Goal: Communication & Community: Connect with others

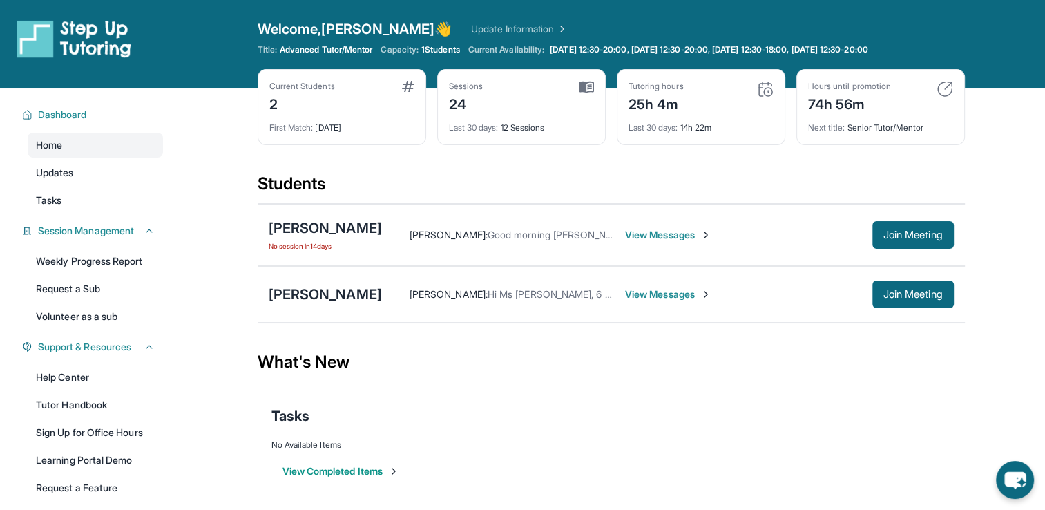
click at [641, 228] on span "View Messages" at bounding box center [668, 235] width 86 height 14
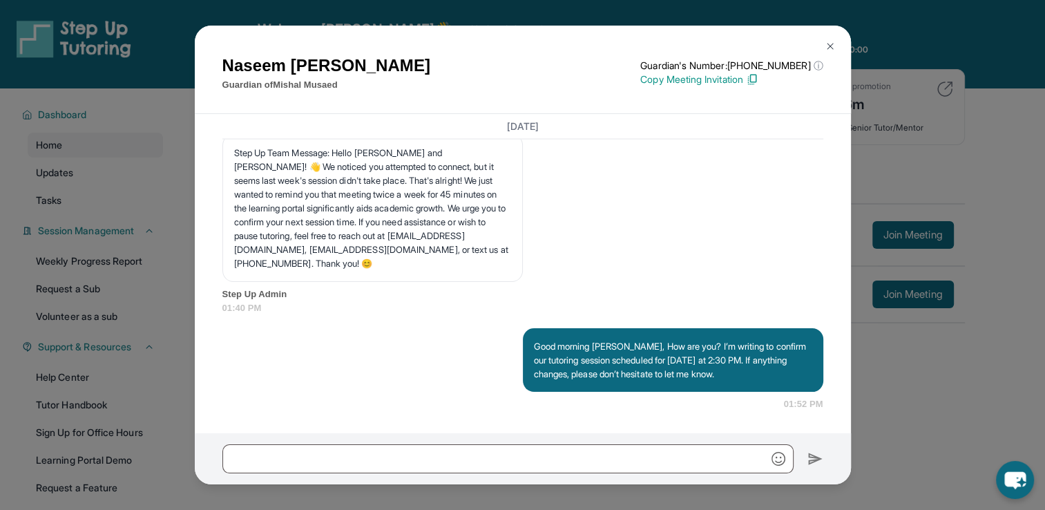
scroll to position [13865, 0]
click at [827, 45] on img at bounding box center [830, 46] width 11 height 11
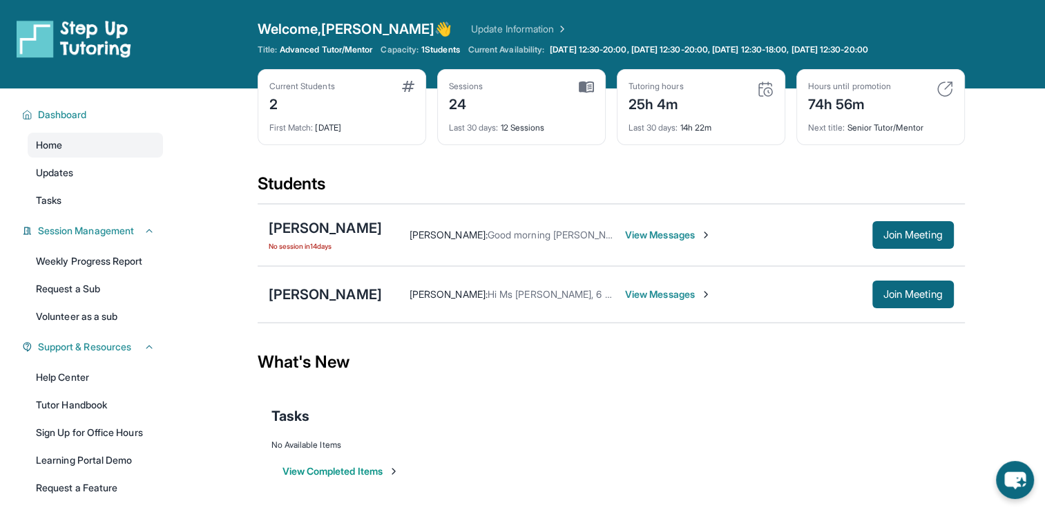
click at [625, 292] on span "View Messages" at bounding box center [668, 294] width 86 height 14
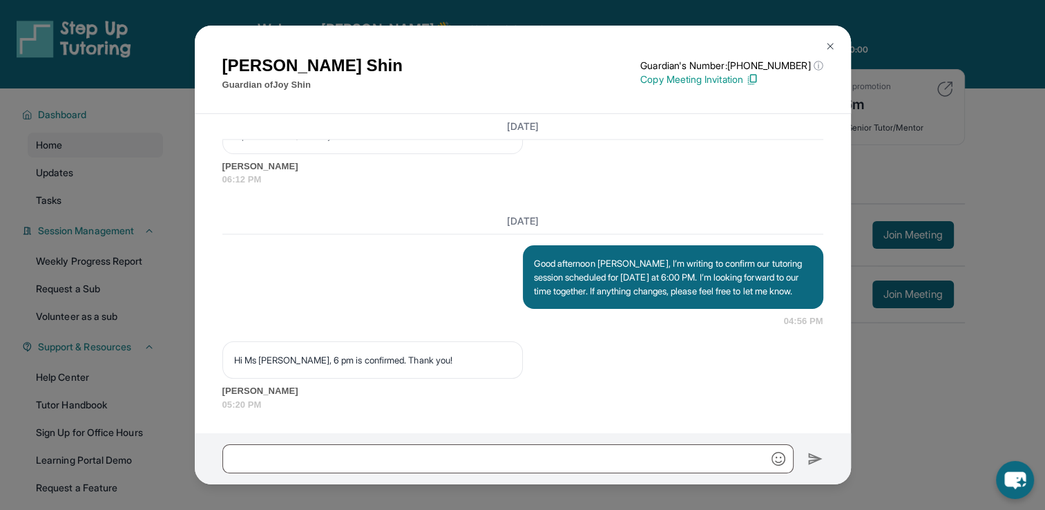
scroll to position [13256, 0]
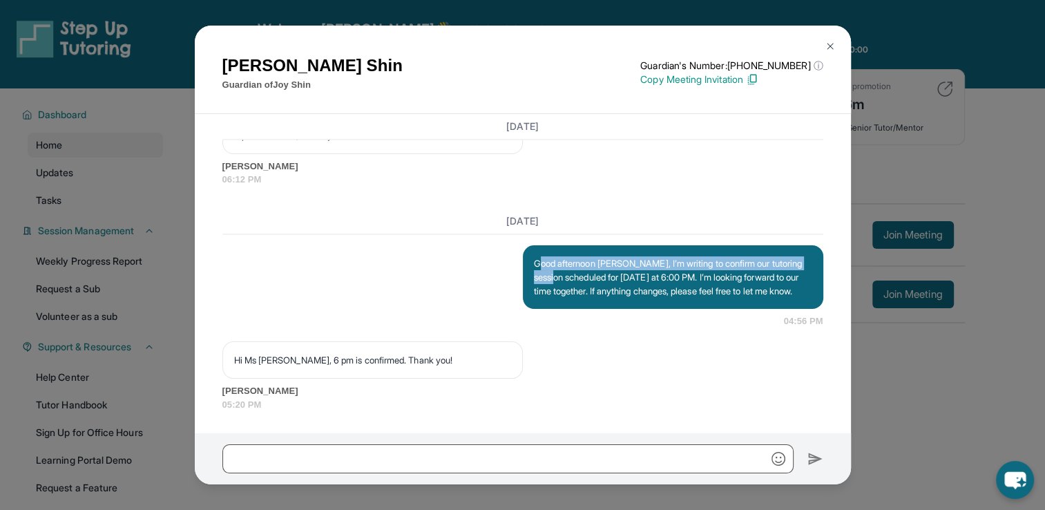
drag, startPoint x: 533, startPoint y: 251, endPoint x: 591, endPoint y: 267, distance: 59.5
click at [591, 267] on p "Good afternoon Sean, I’m writing to confirm our tutoring session scheduled for …" at bounding box center [673, 276] width 278 height 41
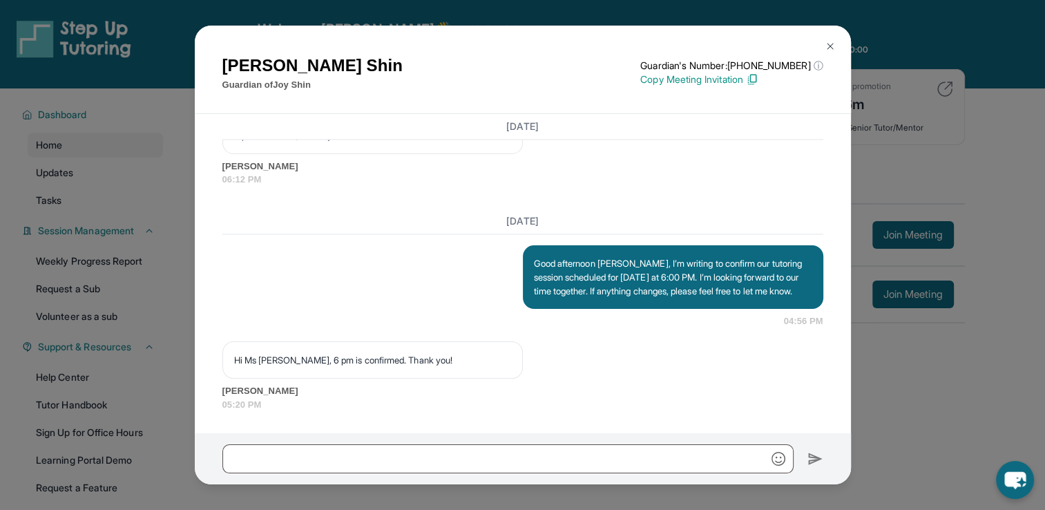
drag, startPoint x: 591, startPoint y: 267, endPoint x: 525, endPoint y: 244, distance: 69.5
click at [525, 245] on div "Good afternoon Sean, I’m writing to confirm our tutoring session scheduled for …" at bounding box center [673, 277] width 300 height 64
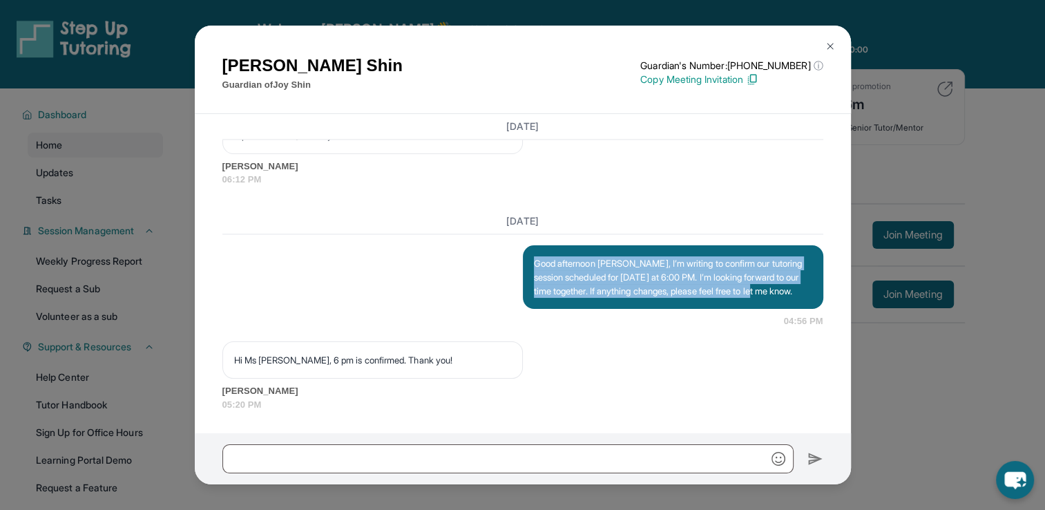
drag, startPoint x: 527, startPoint y: 247, endPoint x: 595, endPoint y: 312, distance: 93.3
click at [595, 312] on div "Good afternoon Sean, I’m writing to confirm our tutoring session scheduled for …" at bounding box center [522, 286] width 601 height 83
copy p "Good afternoon Sean, I’m writing to confirm our tutoring session scheduled for …"
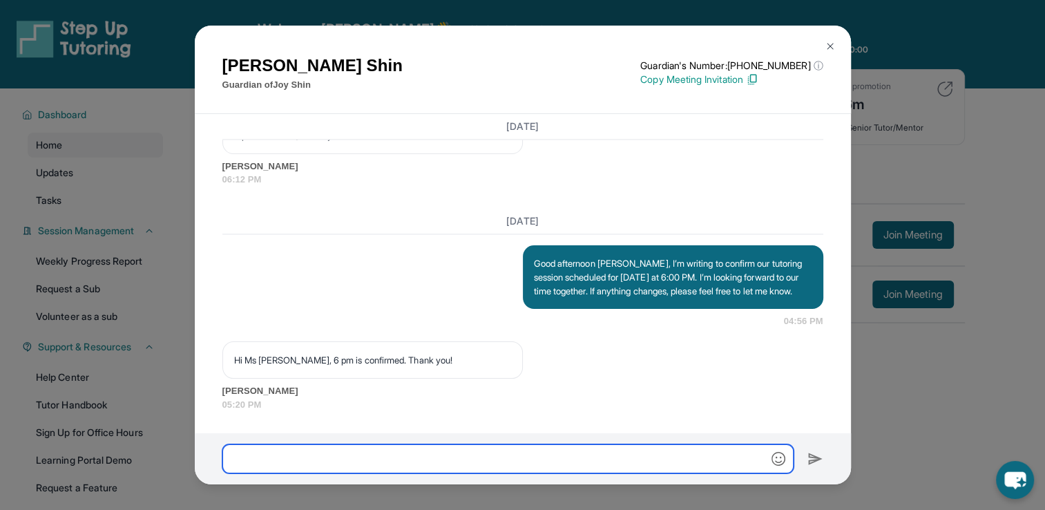
click at [510, 457] on input "text" at bounding box center [507, 458] width 571 height 29
paste input "**********"
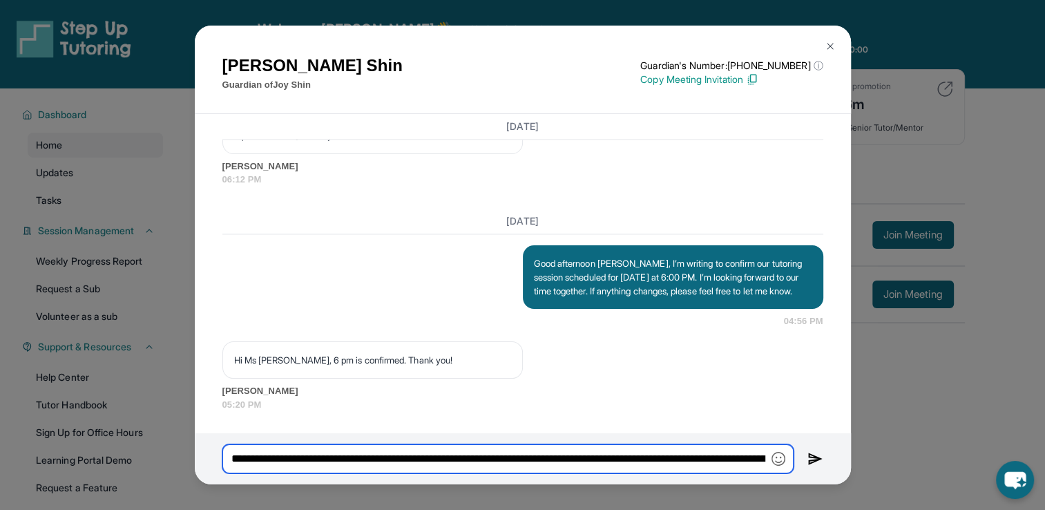
scroll to position [0, 457]
type input "**********"
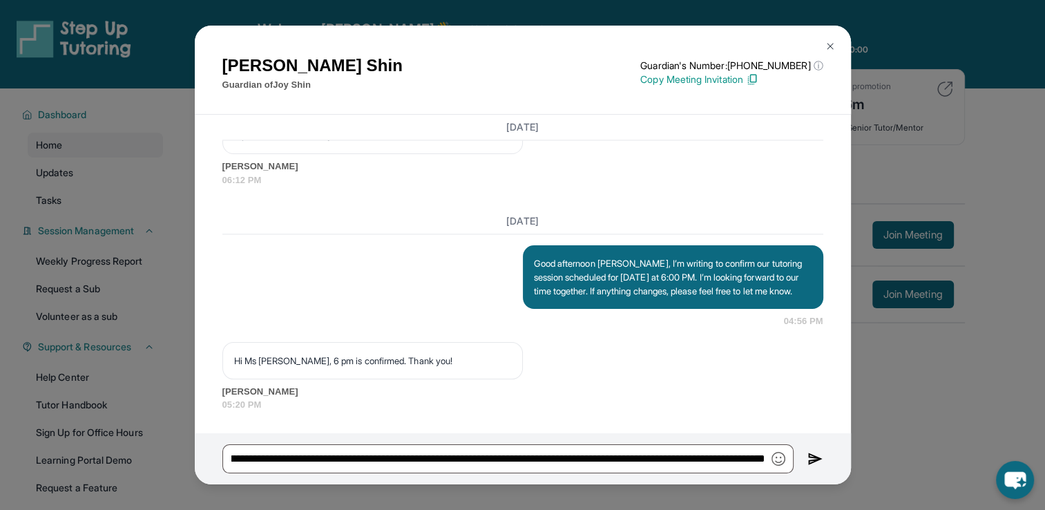
scroll to position [0, 0]
click at [809, 459] on img at bounding box center [815, 458] width 16 height 17
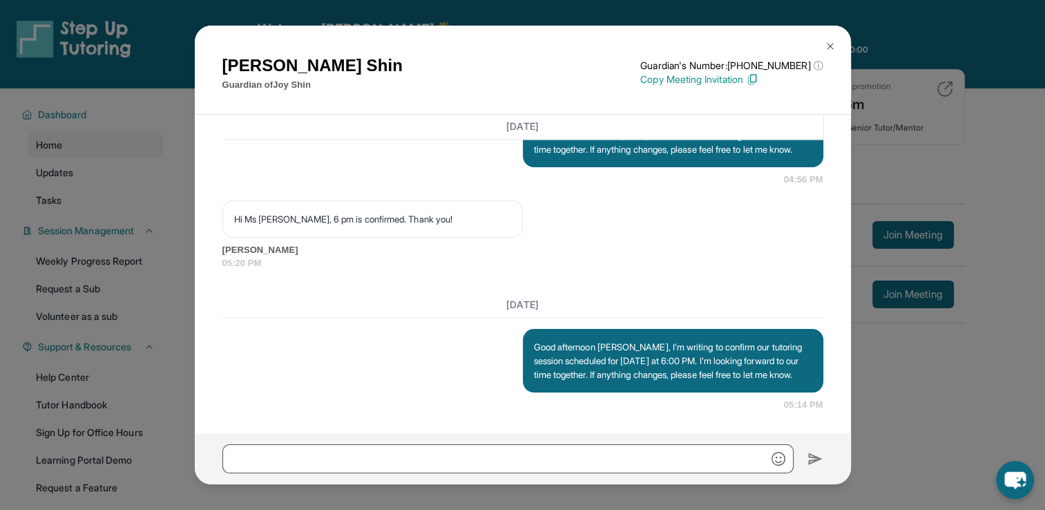
scroll to position [13411, 0]
click at [832, 46] on img at bounding box center [830, 46] width 11 height 11
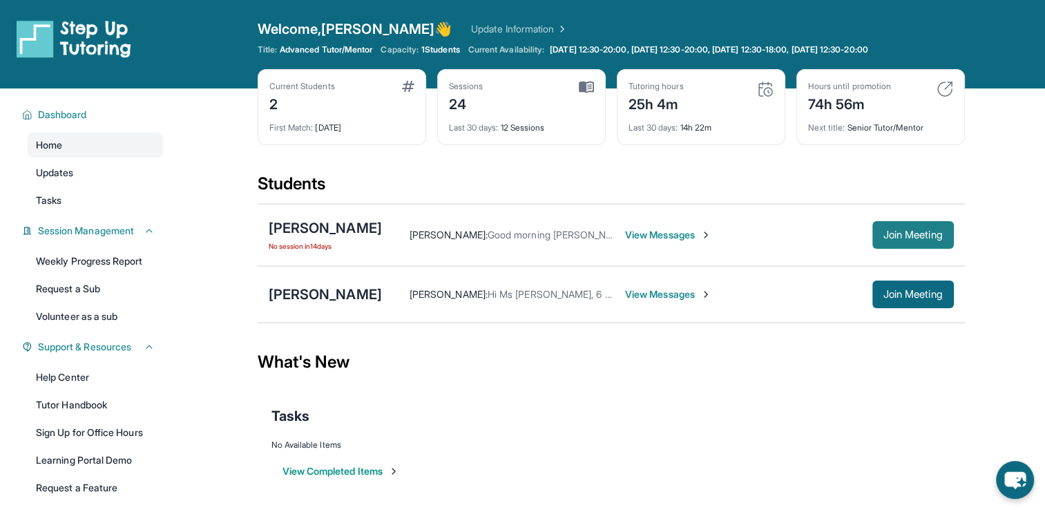
click at [898, 231] on span "Join Meeting" at bounding box center [912, 235] width 59 height 8
click at [635, 238] on span "View Messages" at bounding box center [668, 235] width 86 height 14
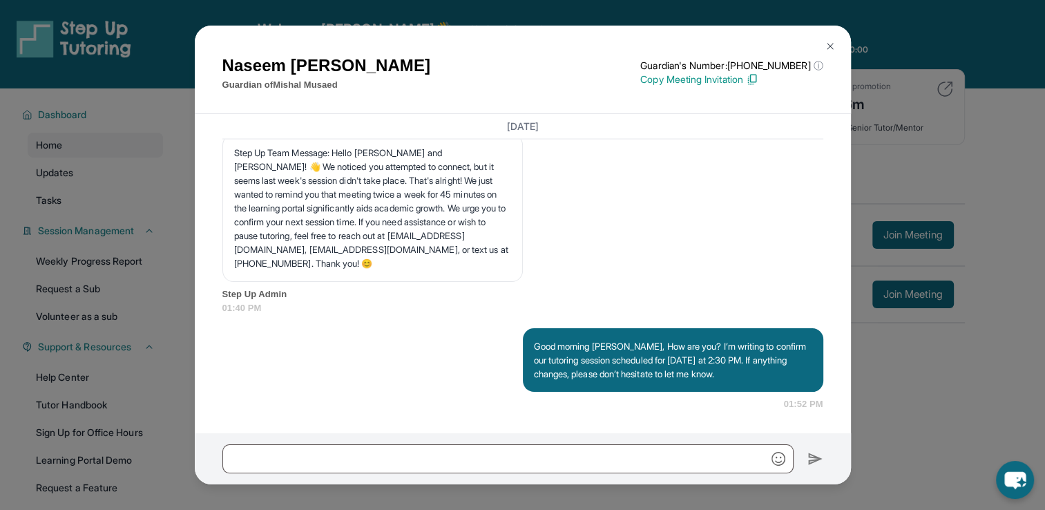
scroll to position [13468, 0]
click at [828, 51] on img at bounding box center [830, 46] width 11 height 11
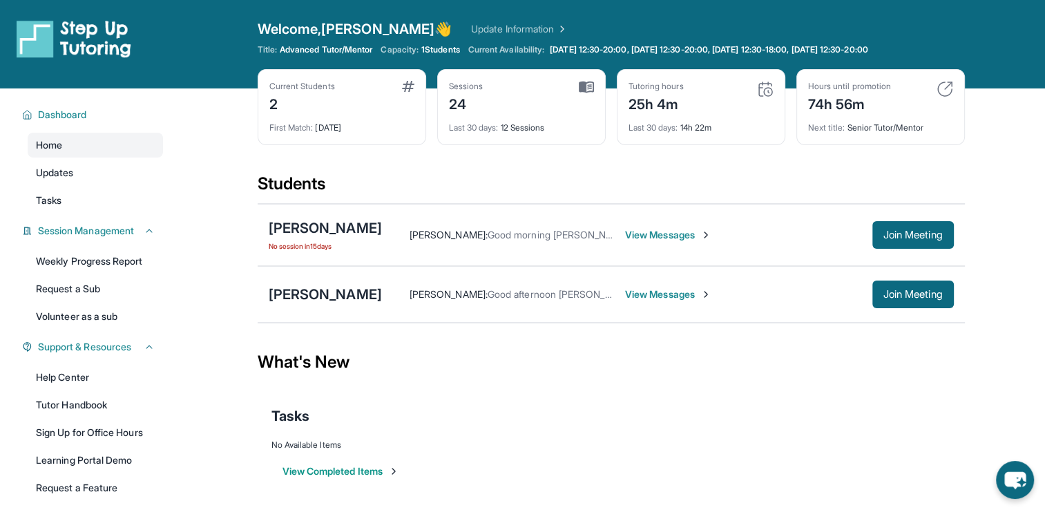
click at [658, 236] on span "View Messages" at bounding box center [668, 235] width 86 height 14
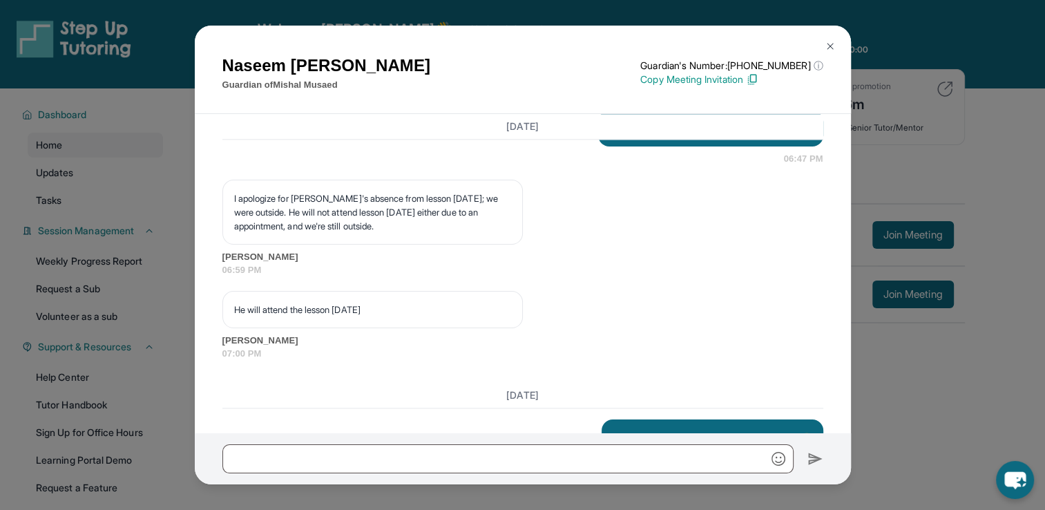
scroll to position [12240, 0]
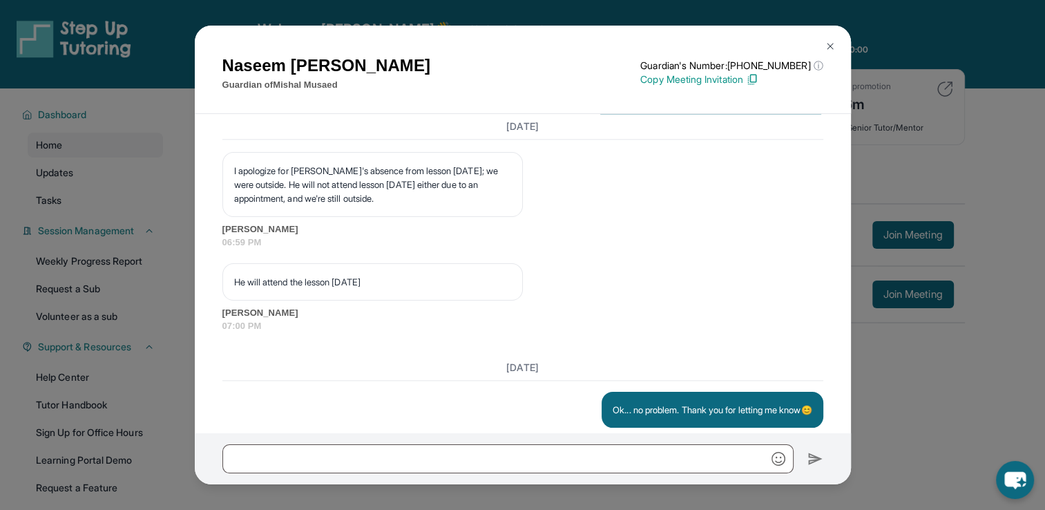
drag, startPoint x: 526, startPoint y: 383, endPoint x: 602, endPoint y: 421, distance: 85.6
copy p "I just wanted to check in since it’s now 2:45 PM and I haven’t heard from you r…"
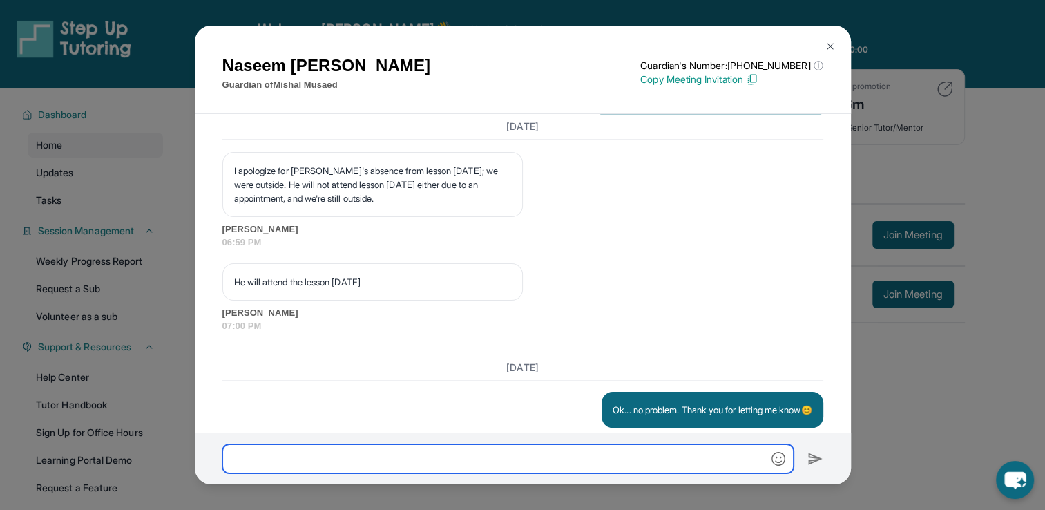
click at [568, 469] on input "text" at bounding box center [507, 458] width 571 height 29
paste input "**********"
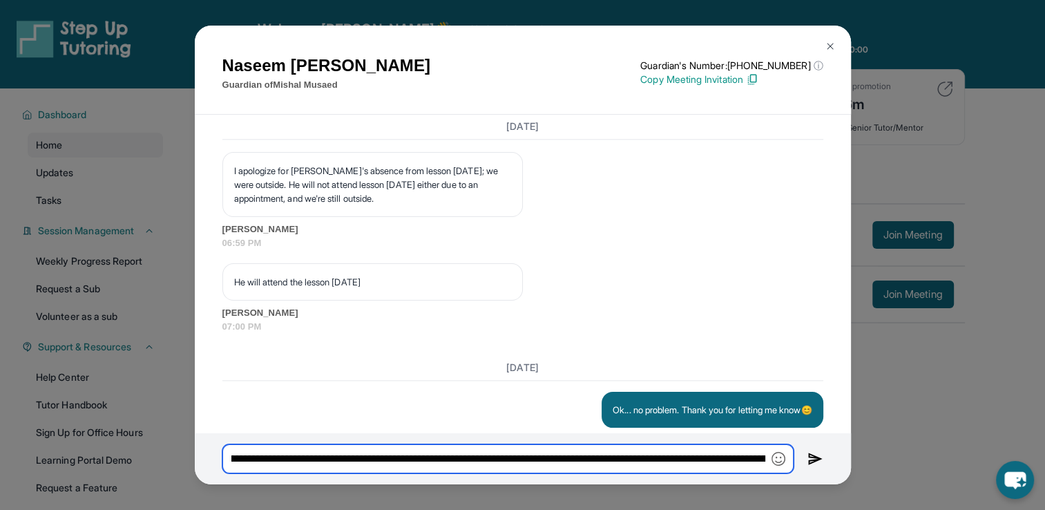
scroll to position [0, 144]
click at [315, 457] on input "**********" at bounding box center [507, 458] width 571 height 29
type input "**********"
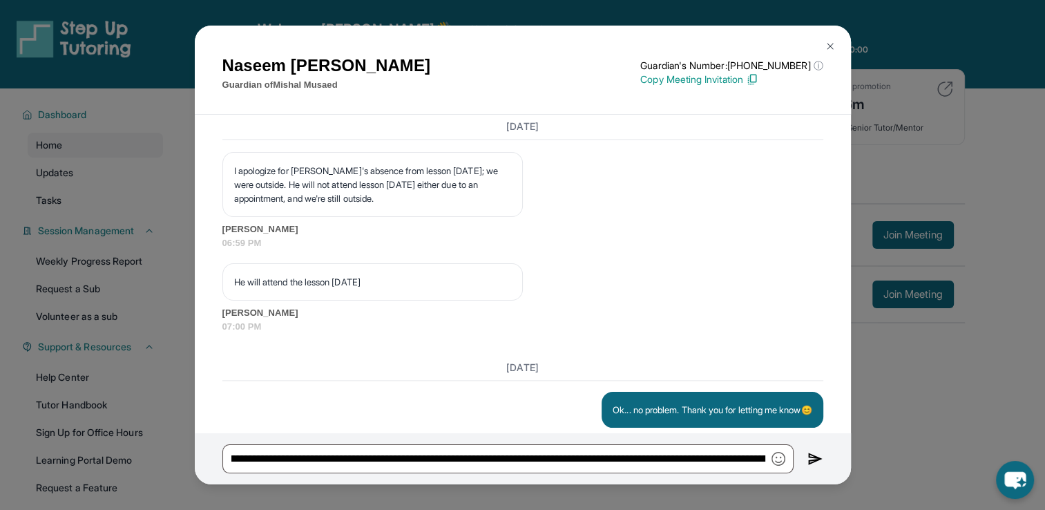
scroll to position [0, 0]
click at [817, 461] on img at bounding box center [815, 458] width 16 height 17
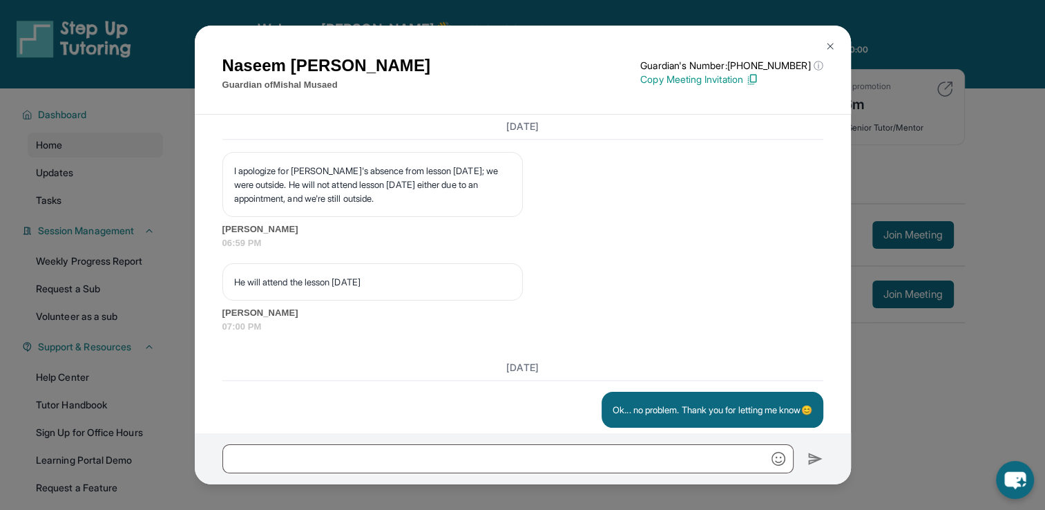
scroll to position [13975, 0]
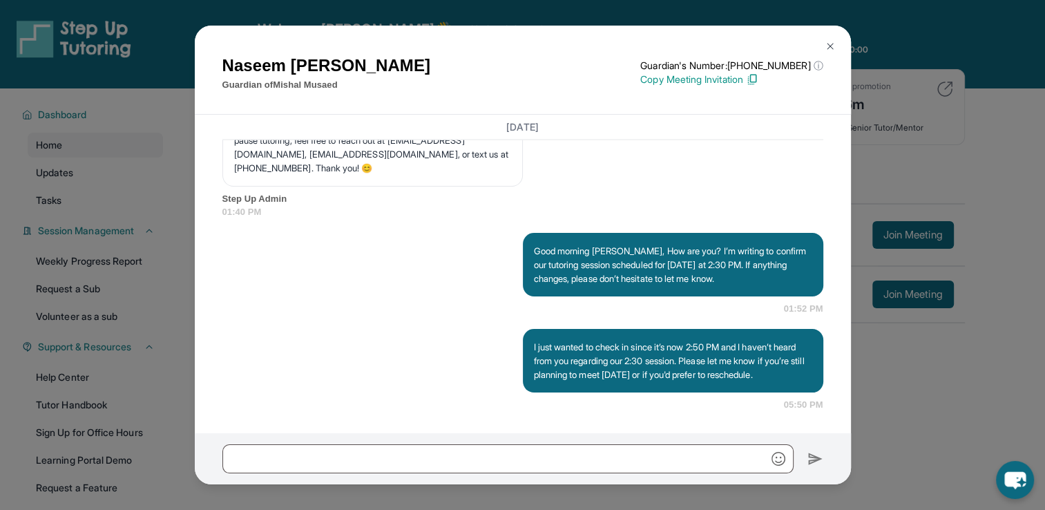
click at [828, 47] on img at bounding box center [830, 46] width 11 height 11
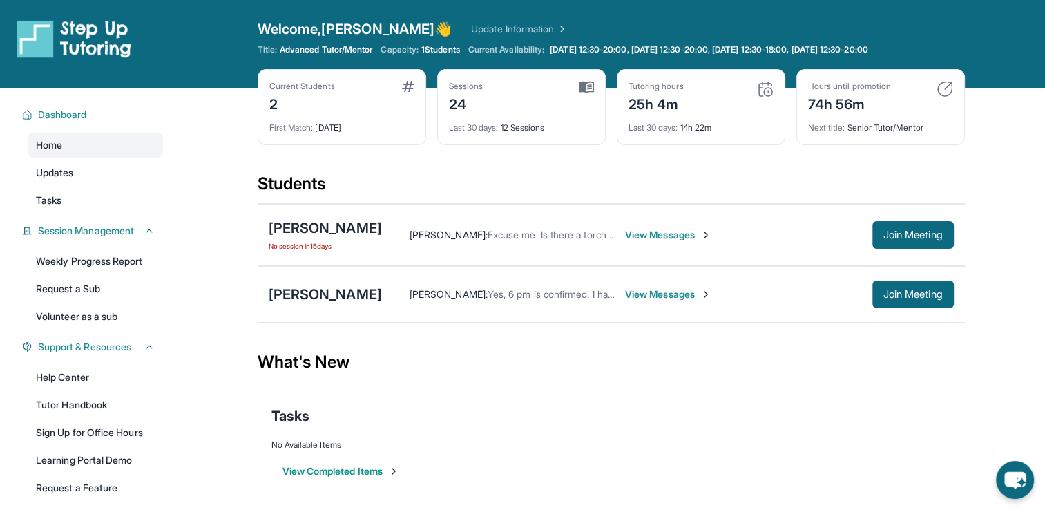
click at [663, 236] on span "View Messages" at bounding box center [668, 235] width 86 height 14
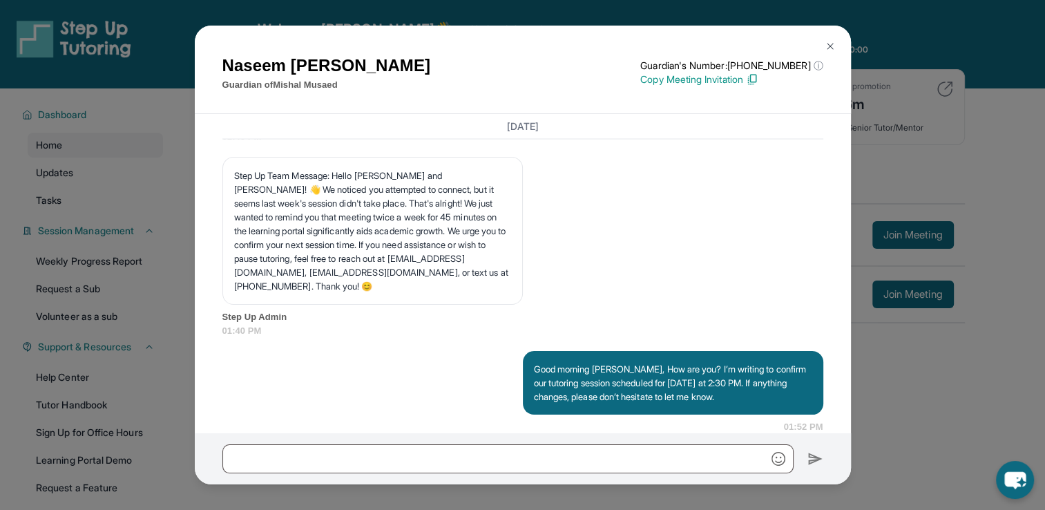
scroll to position [14072, 0]
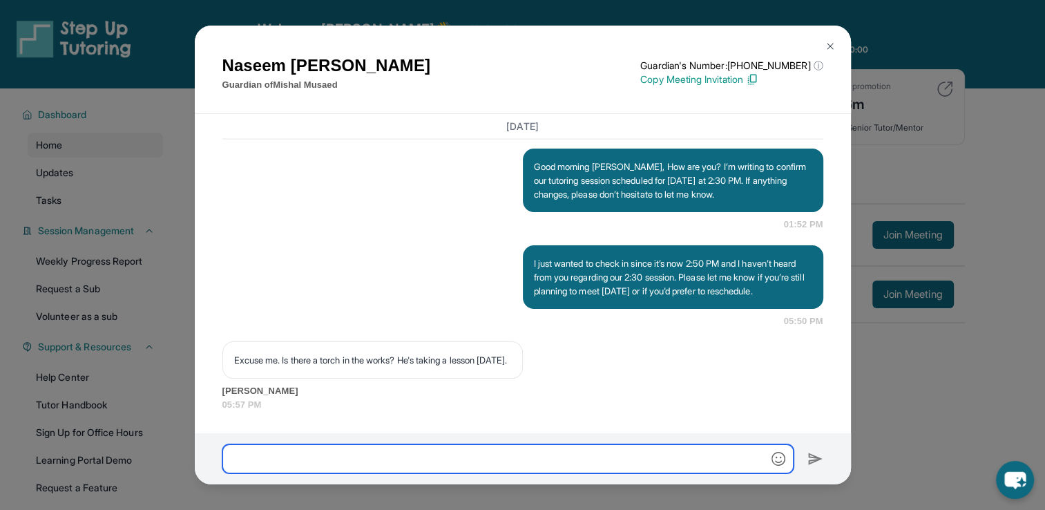
click at [381, 457] on input "text" at bounding box center [507, 458] width 571 height 29
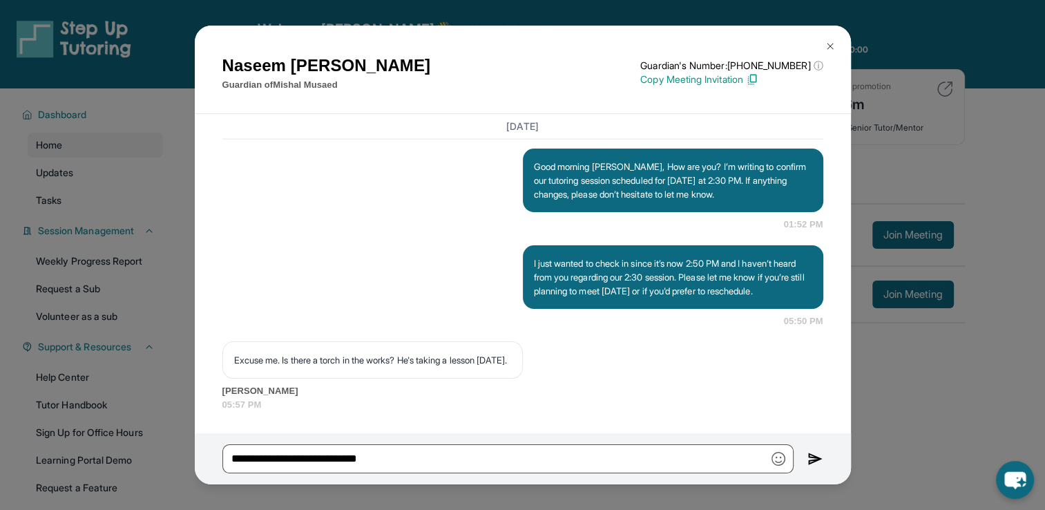
click at [774, 465] on img "button" at bounding box center [779, 459] width 14 height 14
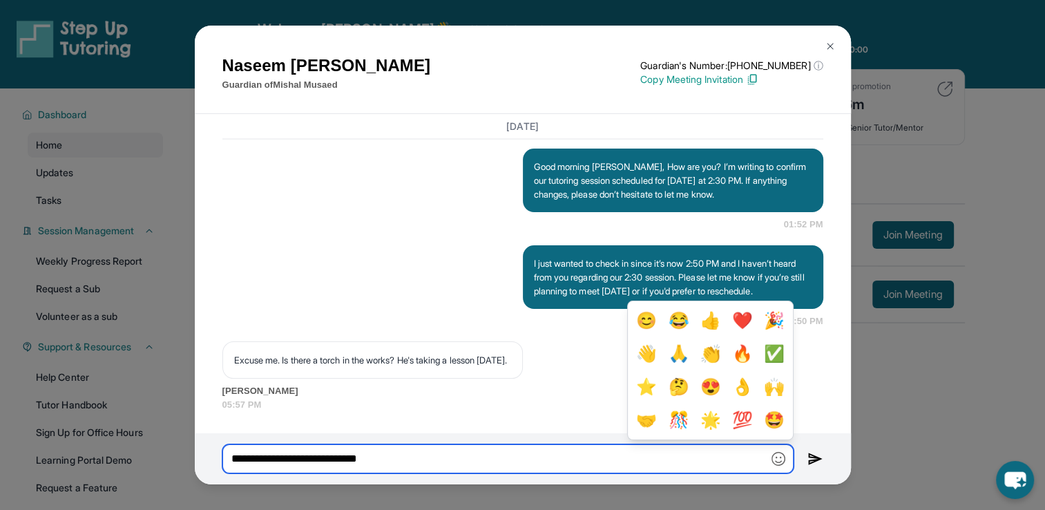
click at [468, 466] on input "**********" at bounding box center [507, 458] width 571 height 29
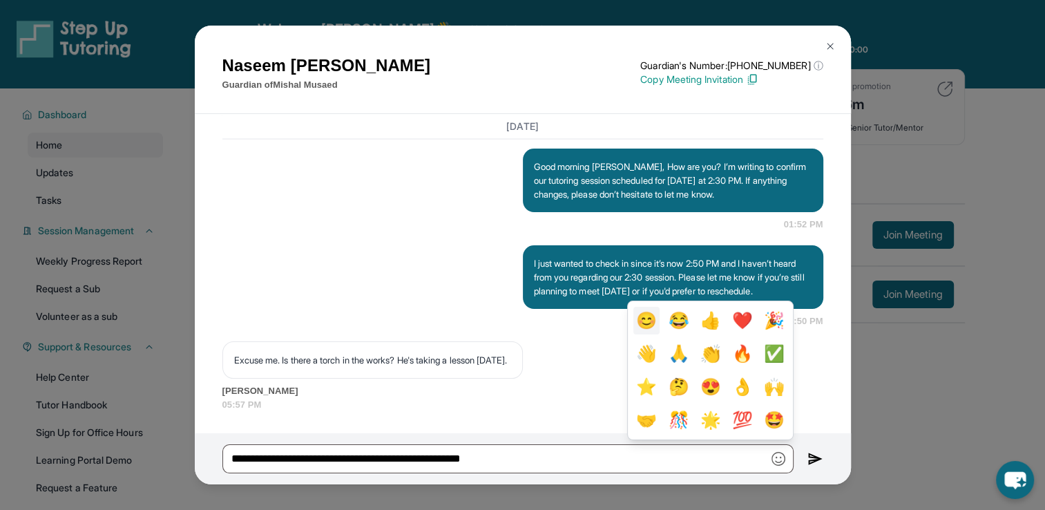
click at [644, 317] on button "😊" at bounding box center [646, 321] width 26 height 28
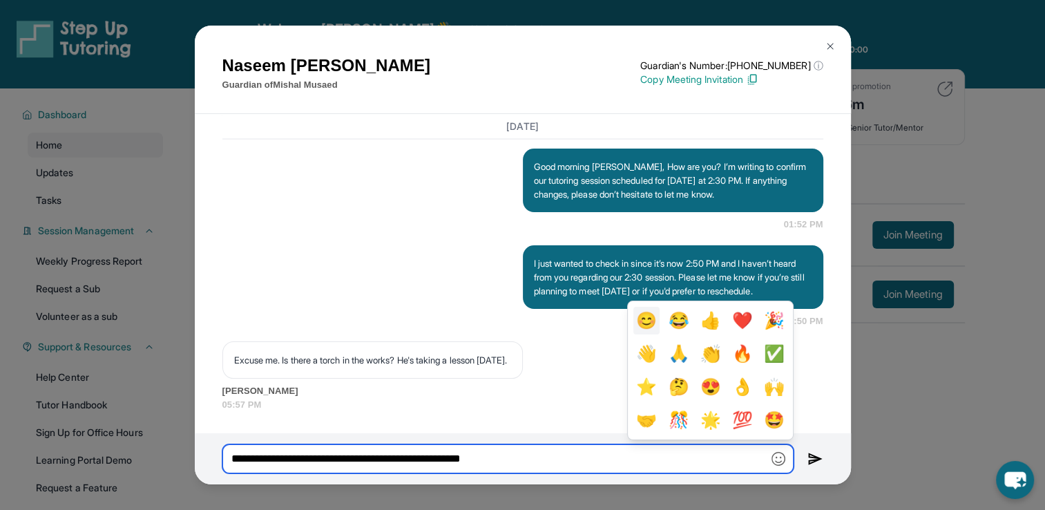
type input "**********"
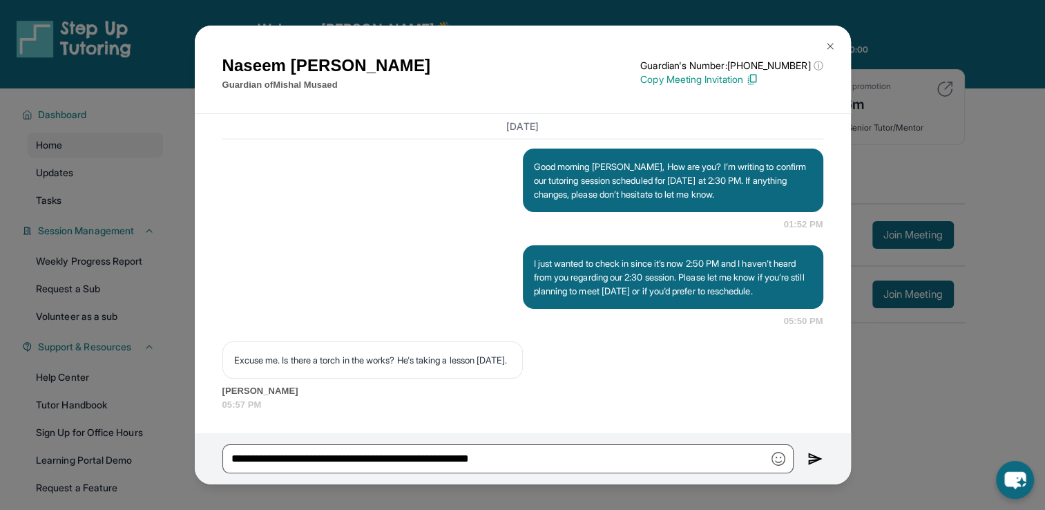
click at [816, 465] on img at bounding box center [815, 458] width 16 height 17
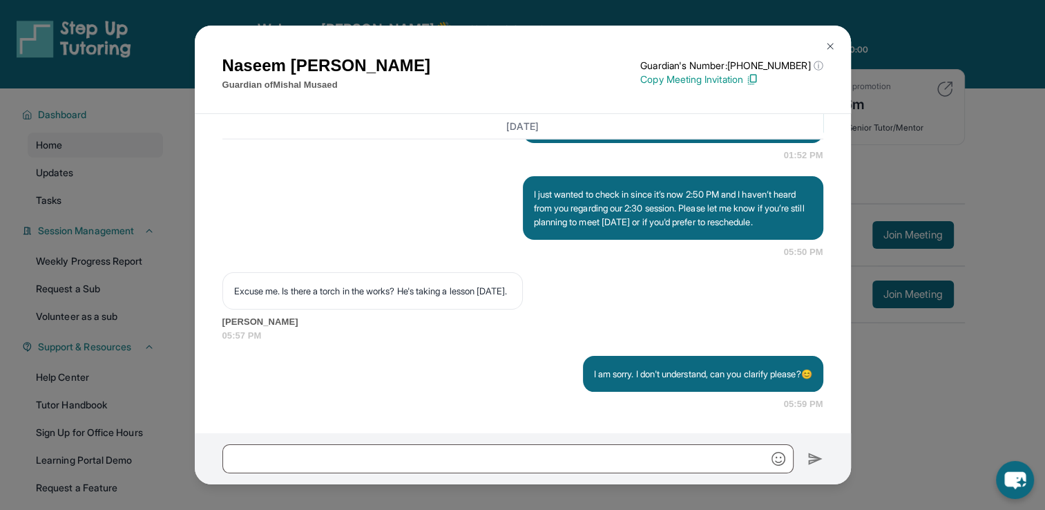
scroll to position [14141, 0]
click at [552, 318] on span "[PERSON_NAME]" at bounding box center [522, 322] width 601 height 14
drag, startPoint x: 232, startPoint y: 280, endPoint x: 329, endPoint y: 296, distance: 98.0
click at [329, 296] on div "Excuse me. Is there a torch in the works? He's taking a lesson [DATE]." at bounding box center [372, 290] width 300 height 37
copy p "Excuse me. Is there a torch in the works? He's taking a lesson [DATE]."
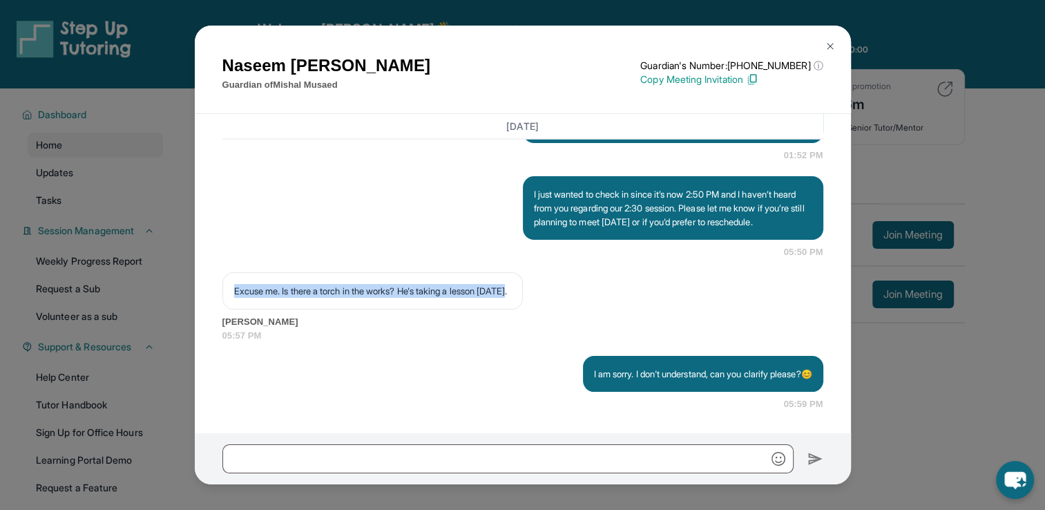
click at [622, 275] on div "Excuse me. Is there a torch in the works? He's taking a lesson [DATE]. [PERSON_…" at bounding box center [522, 307] width 601 height 70
click at [834, 48] on img at bounding box center [830, 46] width 11 height 11
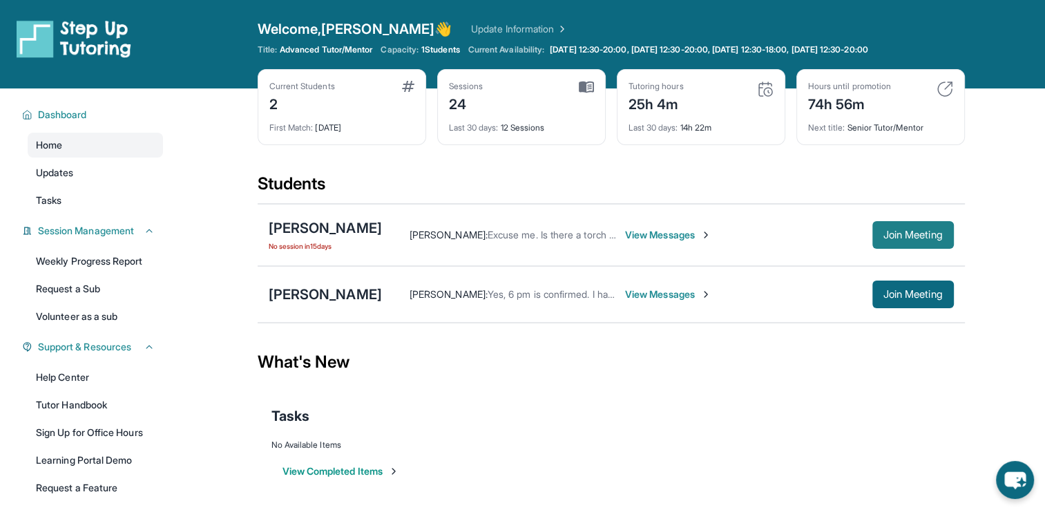
click at [929, 233] on span "Join Meeting" at bounding box center [912, 235] width 59 height 8
click at [625, 297] on span "View Messages" at bounding box center [668, 294] width 86 height 14
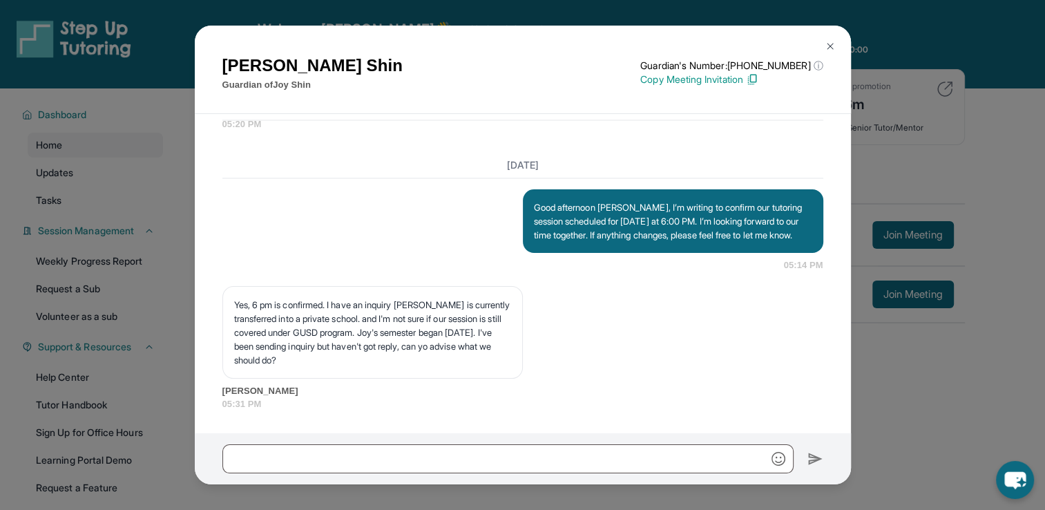
scroll to position [13550, 0]
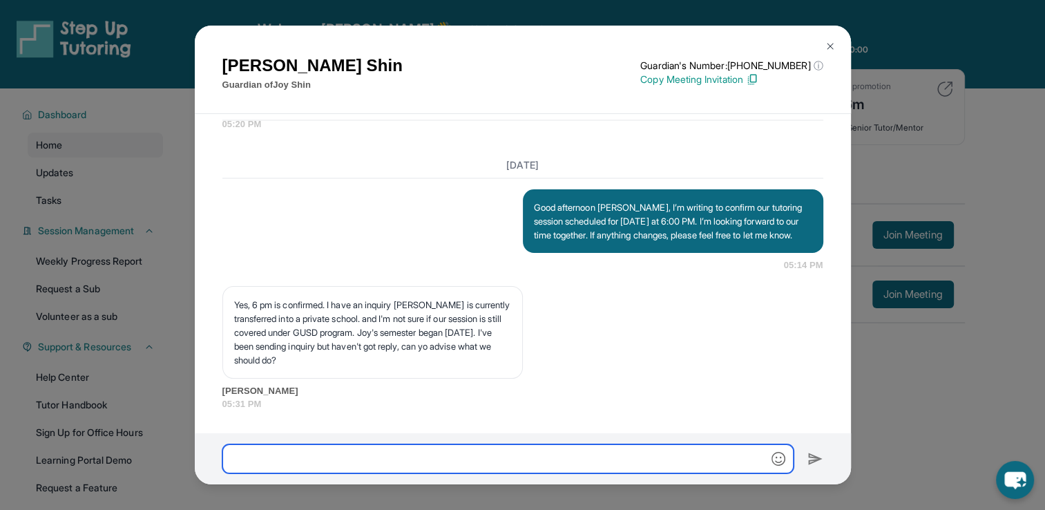
click at [425, 462] on input "text" at bounding box center [507, 458] width 571 height 29
type input "*"
drag, startPoint x: 427, startPoint y: 462, endPoint x: 282, endPoint y: 463, distance: 145.1
click at [282, 463] on input "**********" at bounding box center [507, 458] width 571 height 29
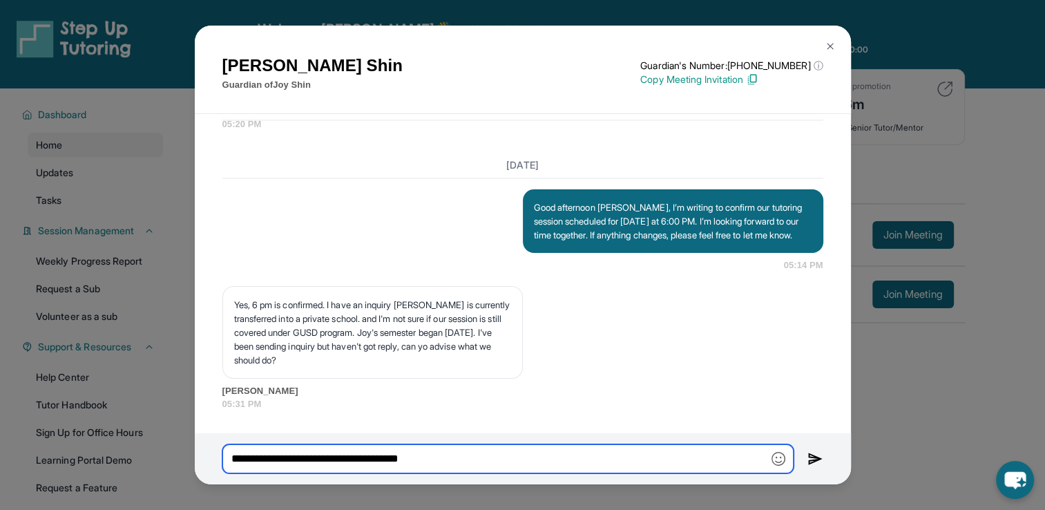
type input "**********"
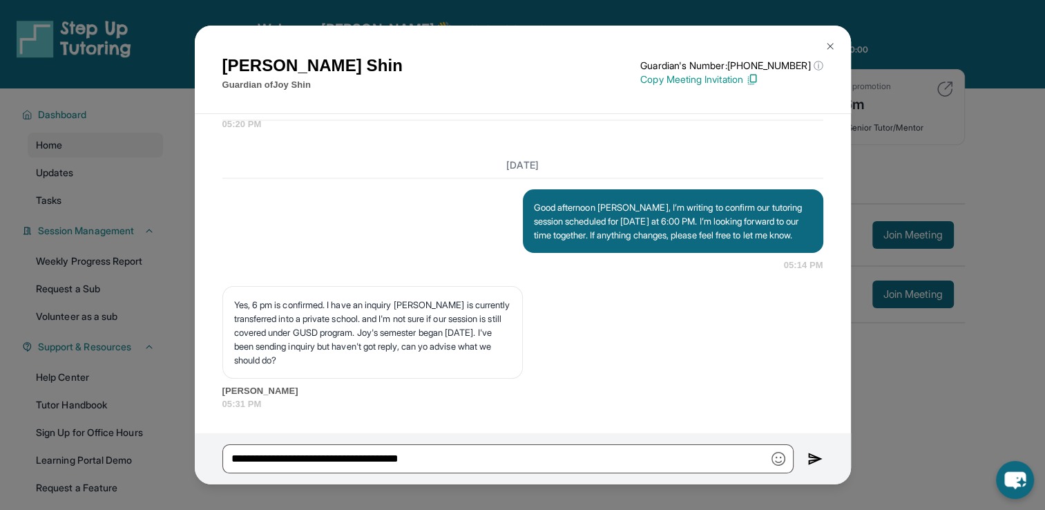
click at [830, 44] on img at bounding box center [830, 46] width 11 height 11
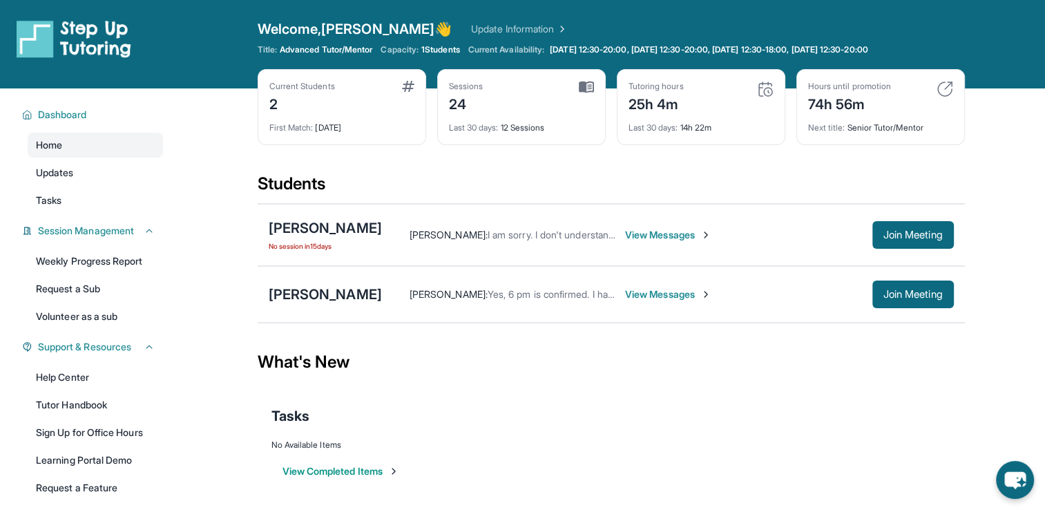
click at [635, 234] on span "View Messages" at bounding box center [668, 235] width 86 height 14
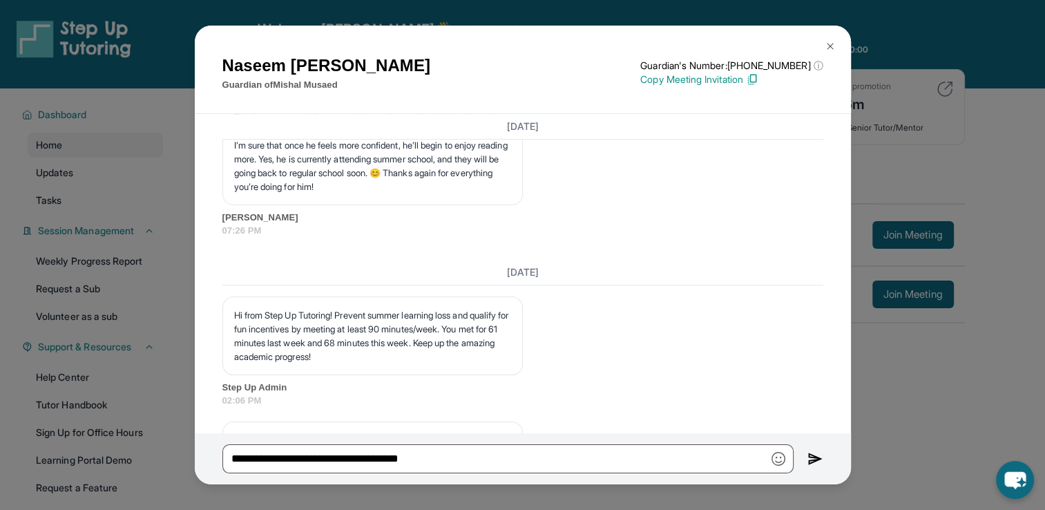
scroll to position [14238, 0]
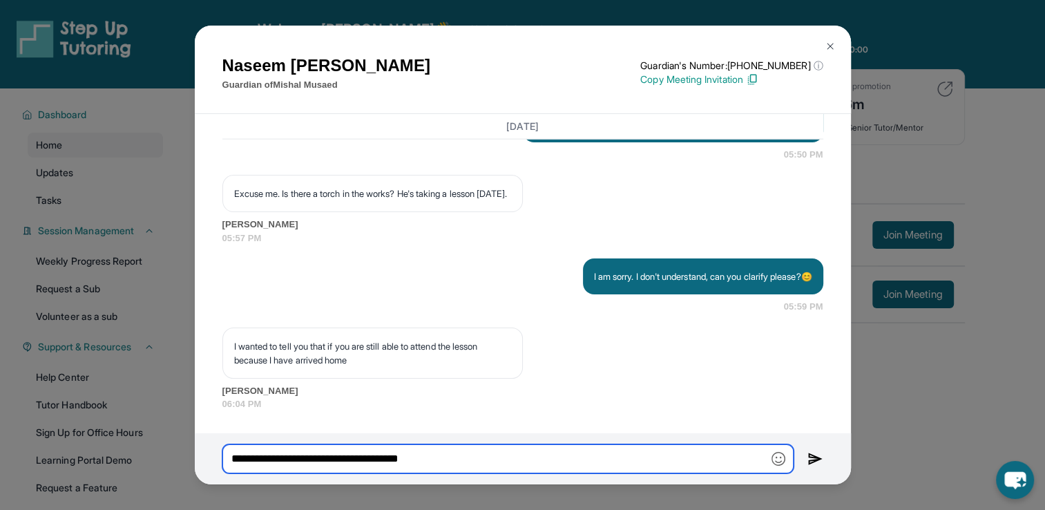
drag, startPoint x: 455, startPoint y: 463, endPoint x: 199, endPoint y: 459, distance: 255.6
click at [199, 459] on div "**********" at bounding box center [523, 458] width 656 height 51
type input "*"
click at [505, 460] on input "**********" at bounding box center [507, 458] width 571 height 29
click at [367, 457] on input "**********" at bounding box center [507, 458] width 571 height 29
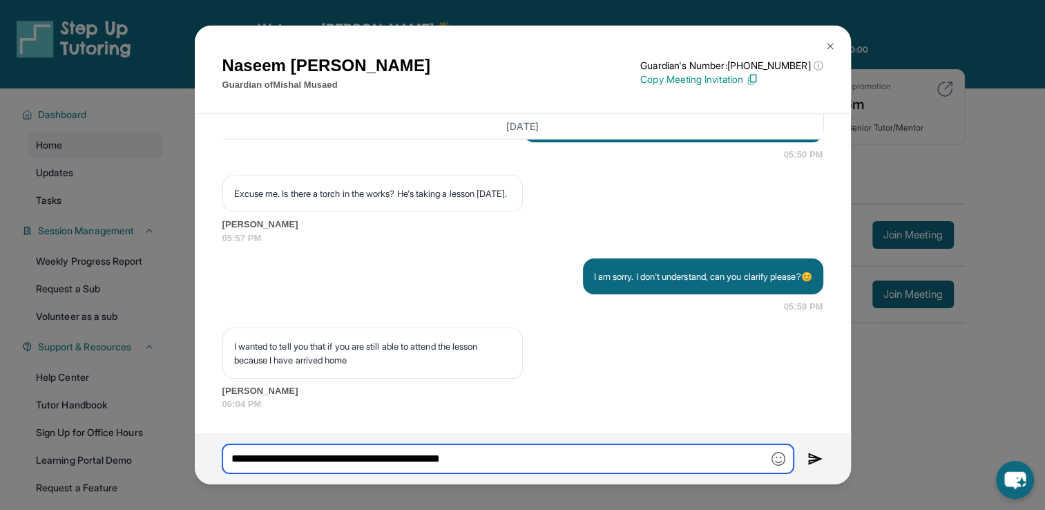
click at [475, 465] on input "**********" at bounding box center [507, 458] width 571 height 29
click at [422, 457] on input "**********" at bounding box center [507, 458] width 571 height 29
click at [574, 464] on input "**********" at bounding box center [507, 458] width 571 height 29
type input "**********"
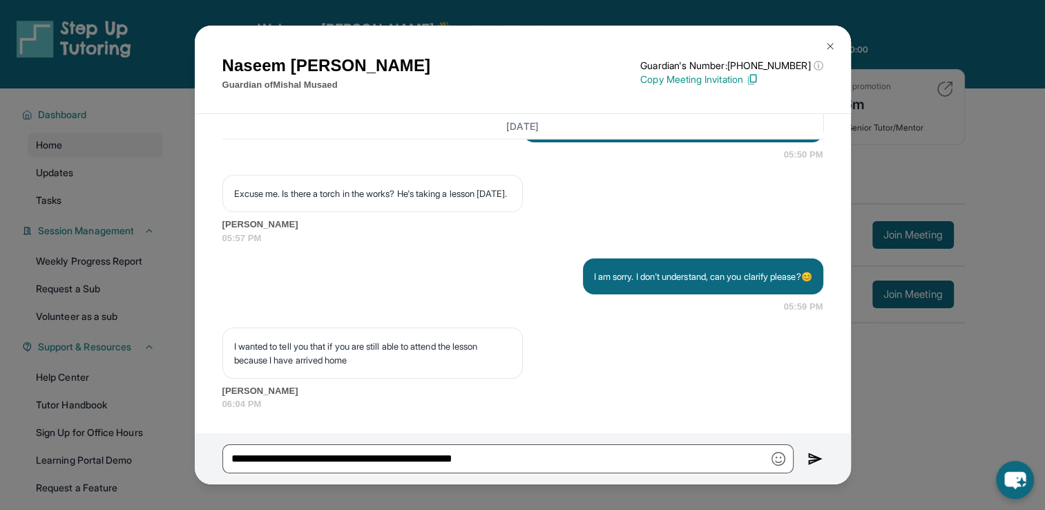
click at [816, 454] on img at bounding box center [815, 458] width 16 height 17
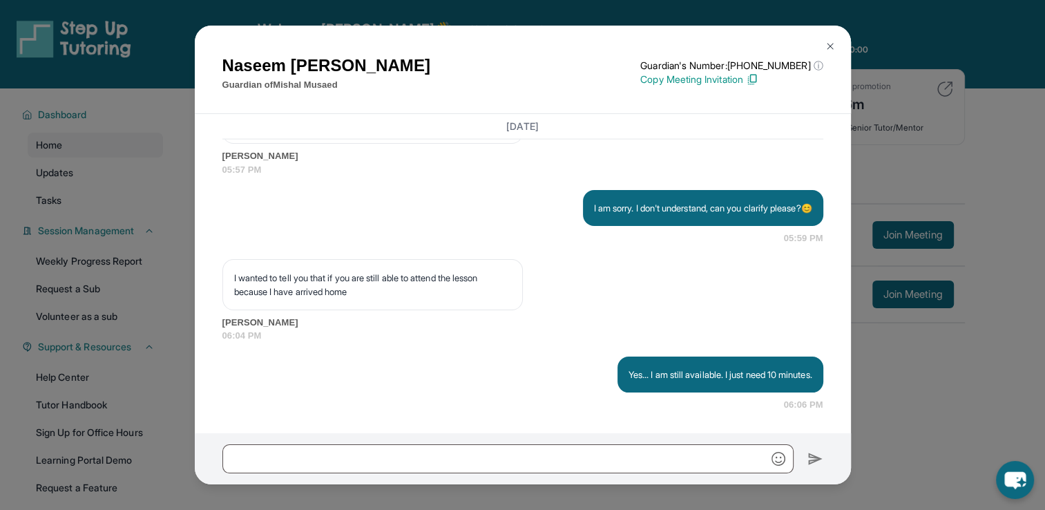
scroll to position [14307, 0]
click at [832, 48] on img at bounding box center [830, 46] width 11 height 11
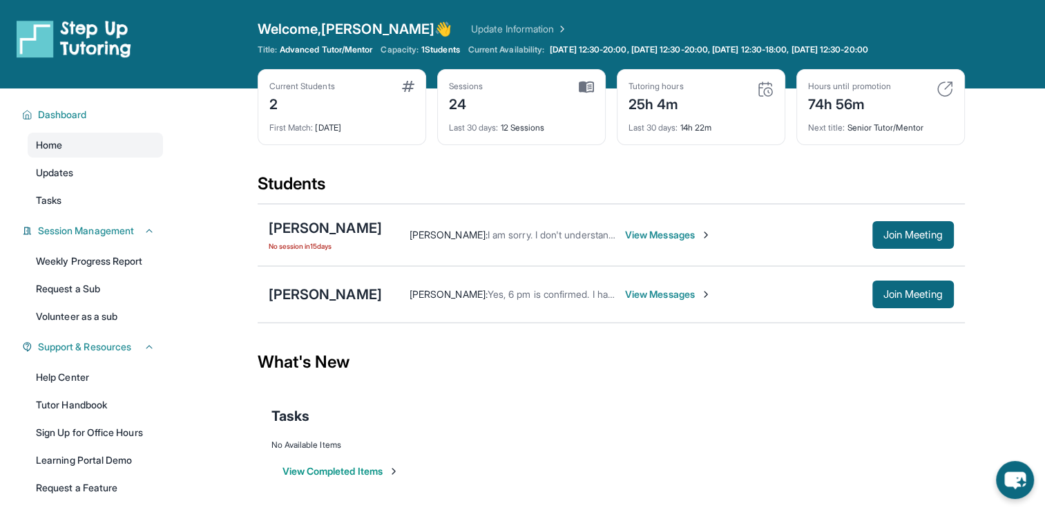
click at [625, 297] on span "View Messages" at bounding box center [668, 294] width 86 height 14
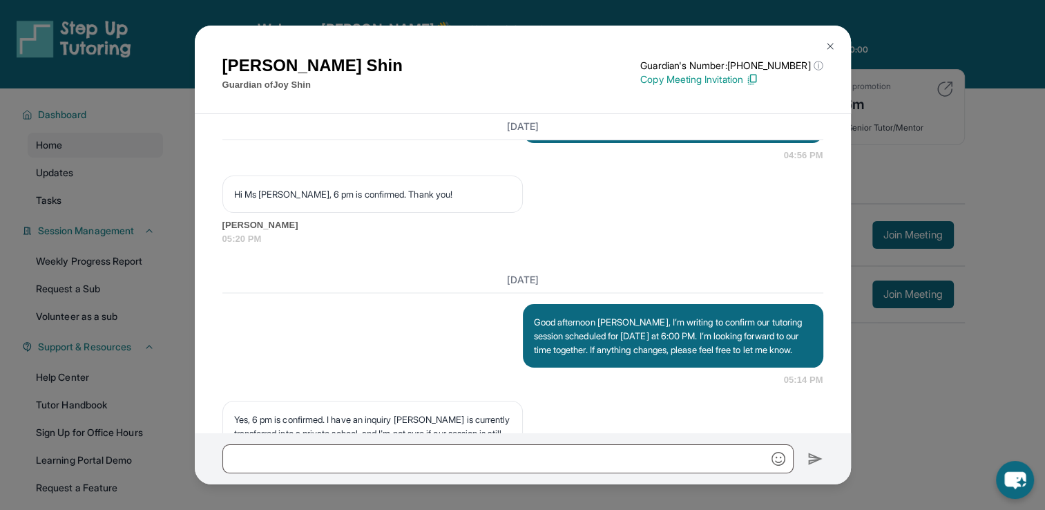
scroll to position [13550, 0]
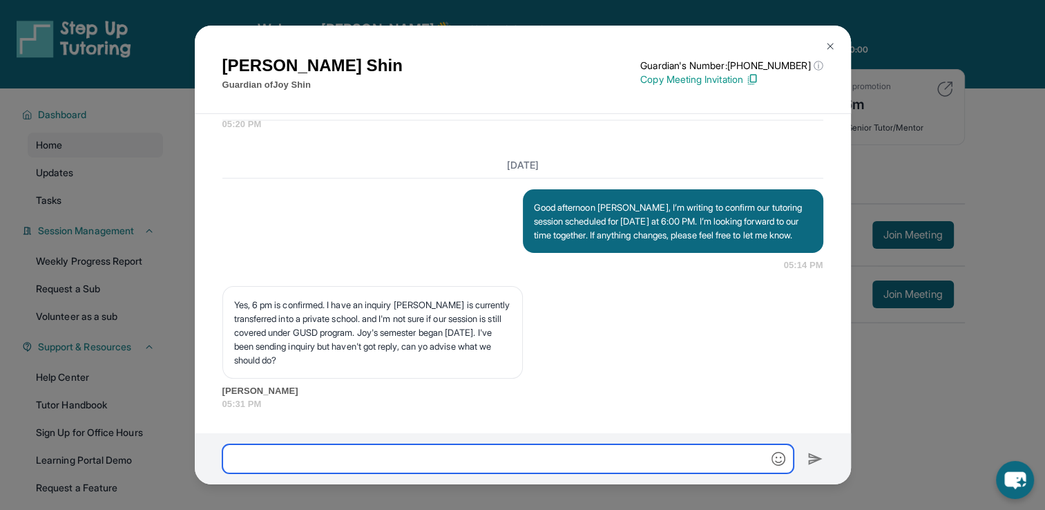
click at [453, 461] on input "text" at bounding box center [507, 458] width 571 height 29
click at [296, 459] on input "**********" at bounding box center [507, 458] width 571 height 29
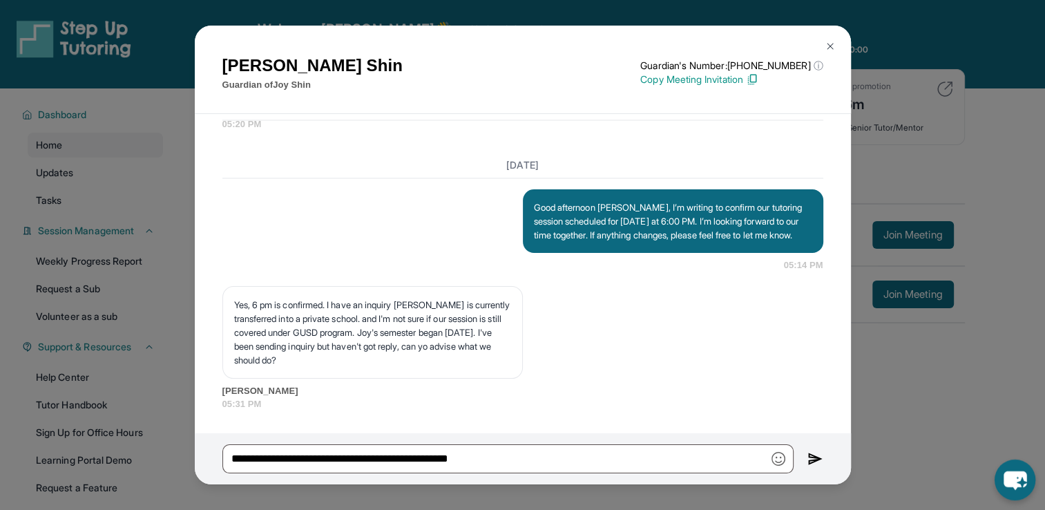
click at [1008, 486] on icon "chat-button" at bounding box center [1015, 480] width 23 height 19
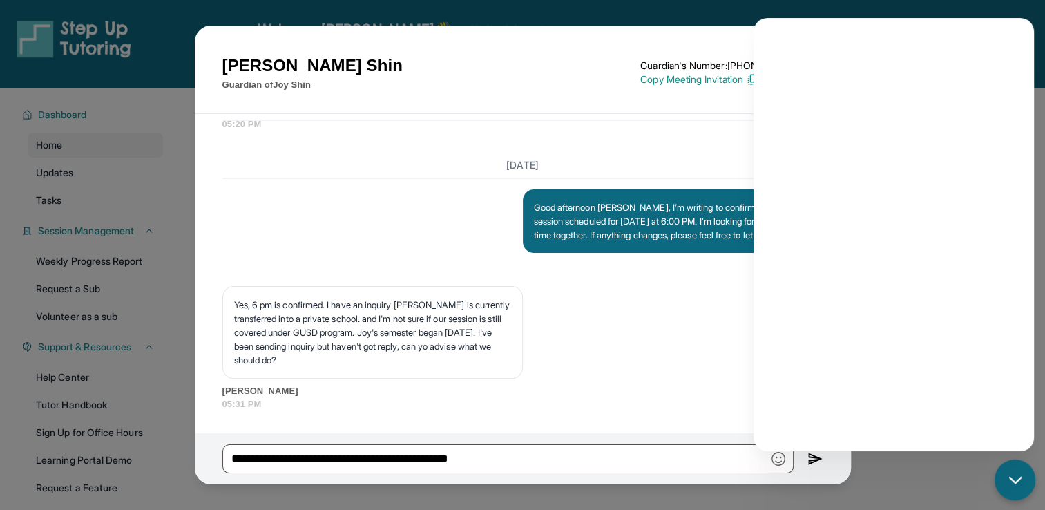
click at [1019, 477] on icon "chat-button" at bounding box center [1015, 480] width 18 height 18
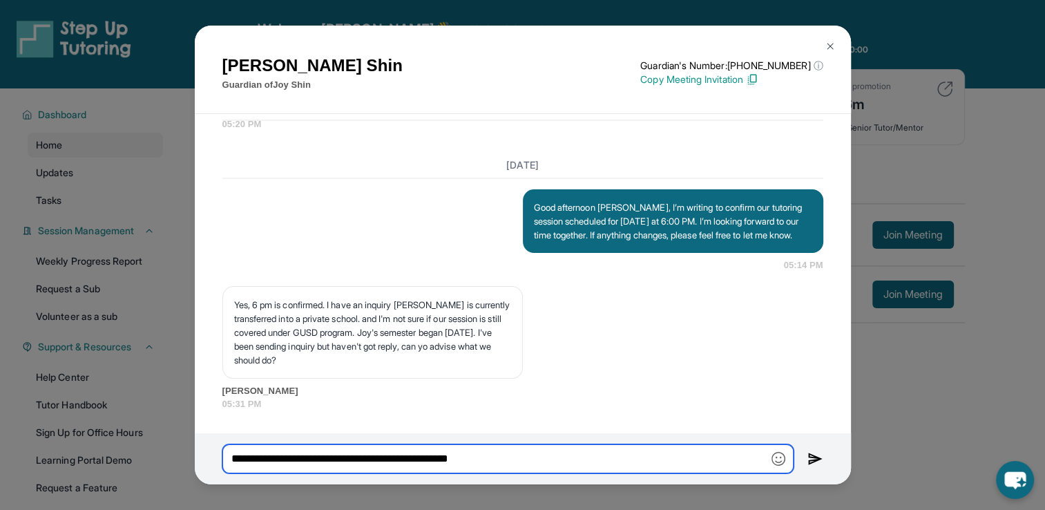
click at [613, 450] on input "**********" at bounding box center [507, 458] width 571 height 29
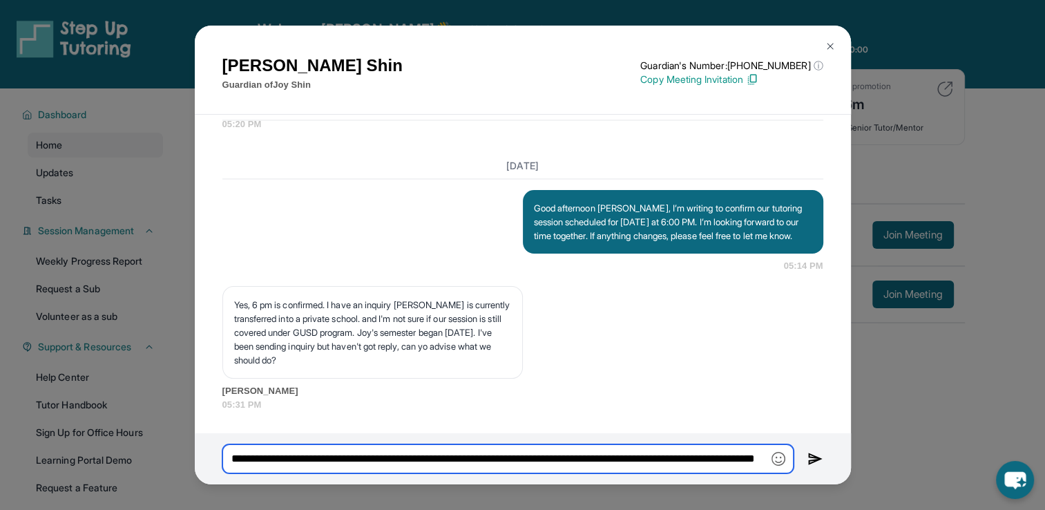
scroll to position [0, 108]
type input "**********"
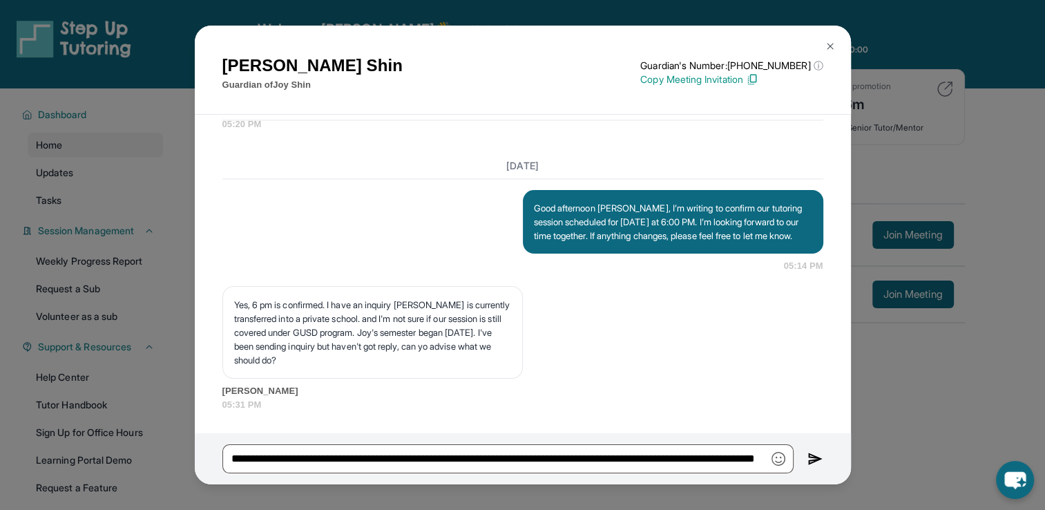
scroll to position [0, 0]
click at [819, 457] on img at bounding box center [815, 458] width 16 height 17
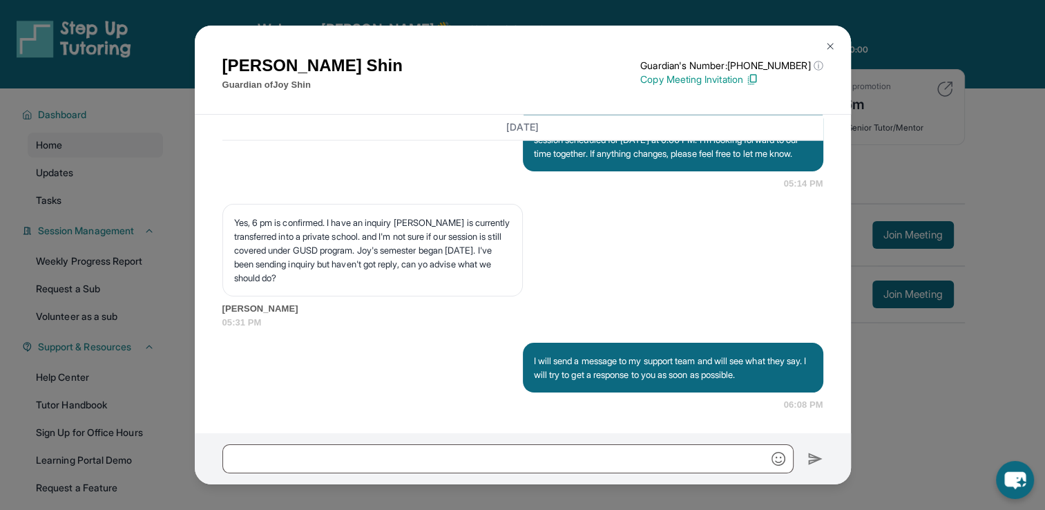
scroll to position [13632, 0]
click at [834, 40] on button at bounding box center [830, 46] width 28 height 28
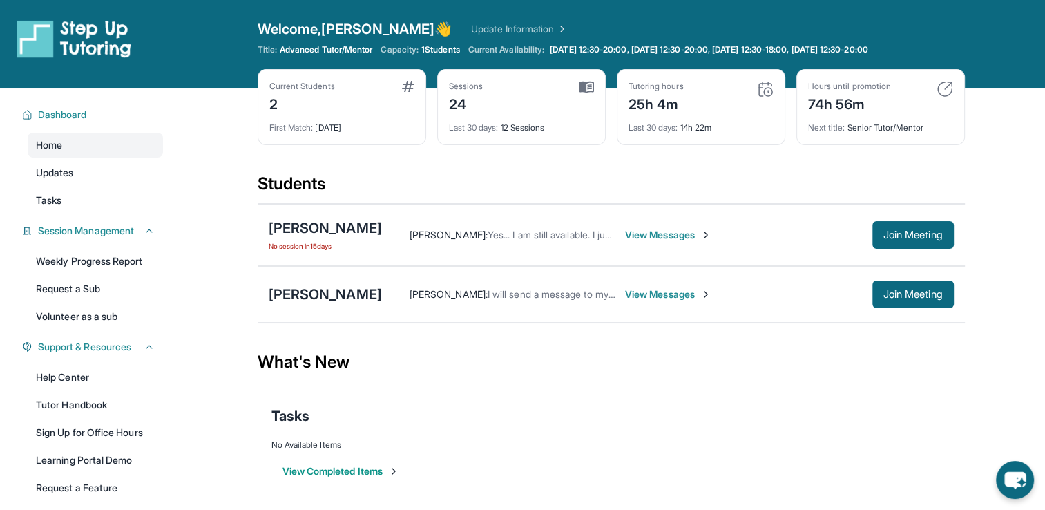
click at [684, 239] on span "View Messages" at bounding box center [668, 235] width 86 height 14
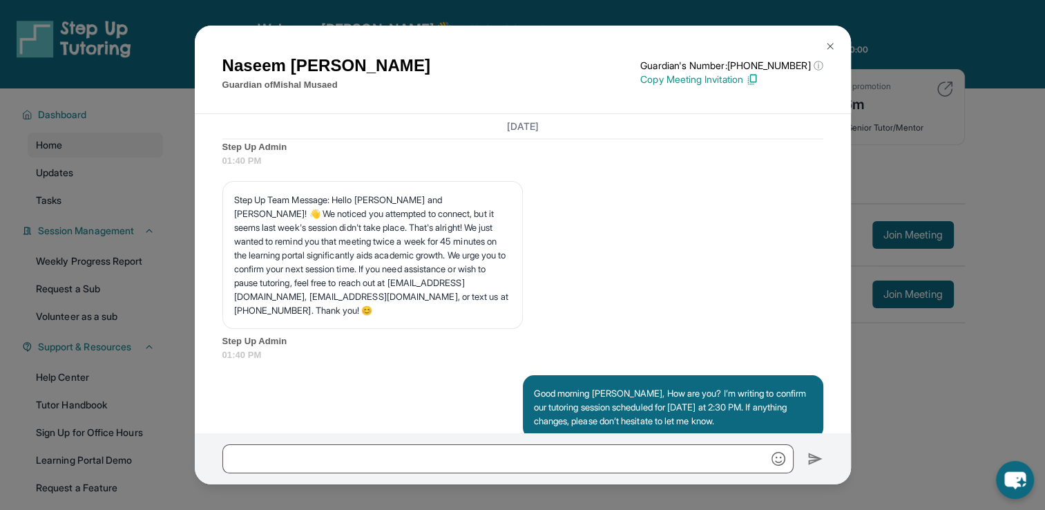
scroll to position [14307, 0]
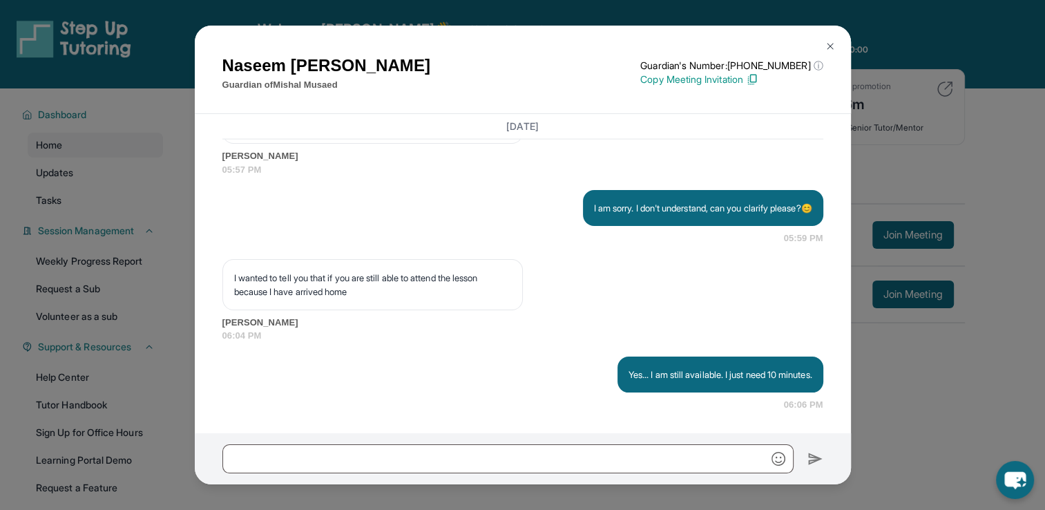
click at [870, 378] on div "Naseem Mohsin Guardian of Mishal Musaed Guardian's Number: +14244071852 ⓘ This …" at bounding box center [522, 255] width 1045 height 510
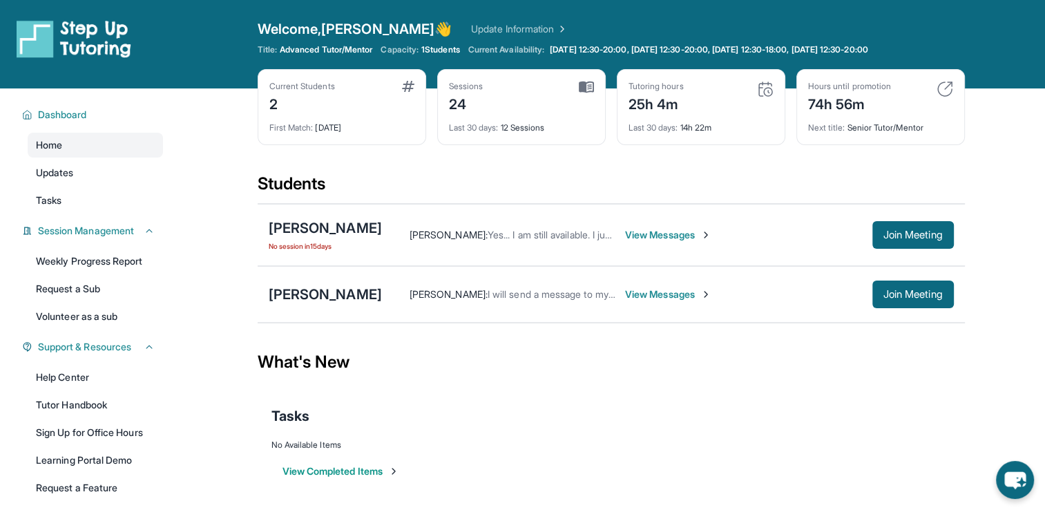
click at [630, 285] on div "Isabella Ramcharitar : I will send a message to my support team and will see wh…" at bounding box center [668, 294] width 572 height 28
click at [633, 294] on span "View Messages" at bounding box center [668, 294] width 86 height 14
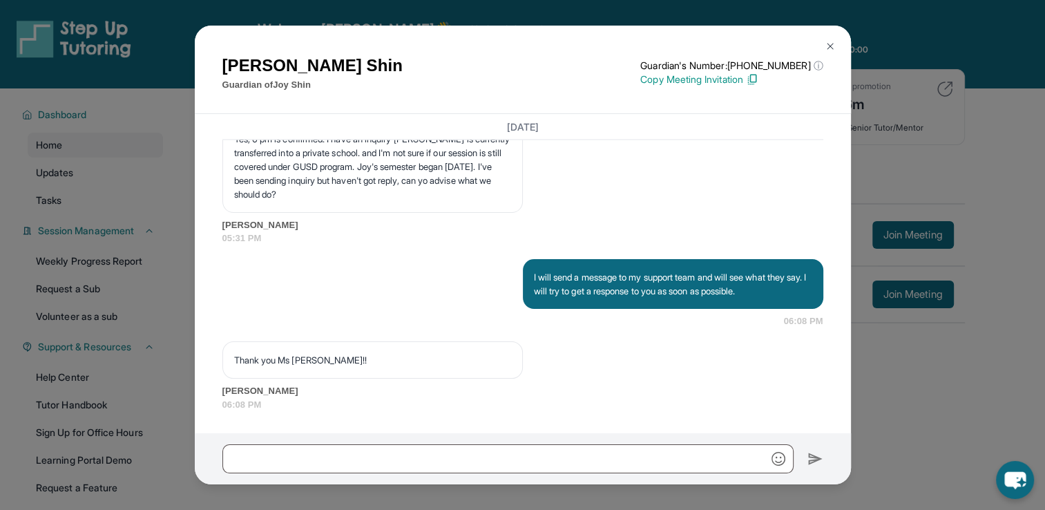
scroll to position [13684, 0]
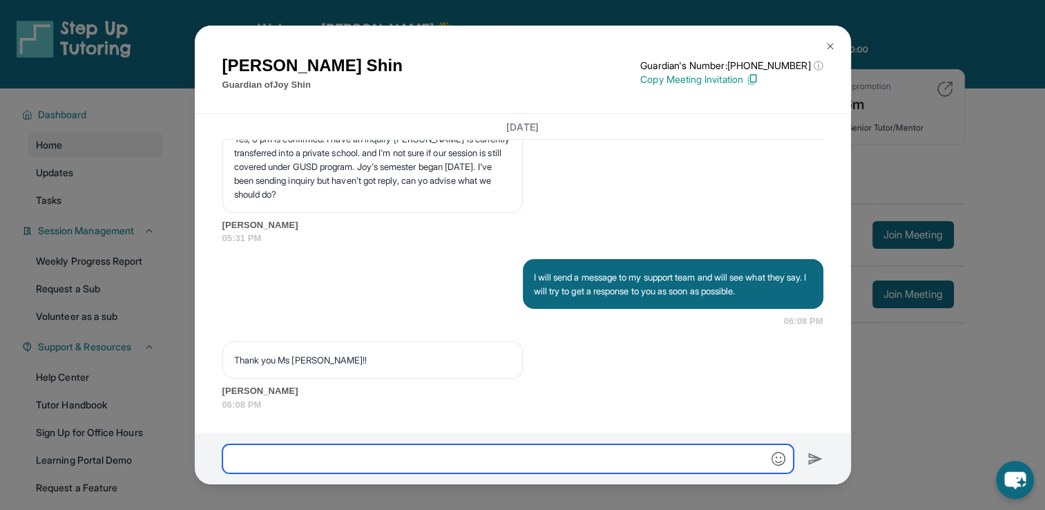
click at [417, 455] on input "text" at bounding box center [507, 458] width 571 height 29
type input "*"
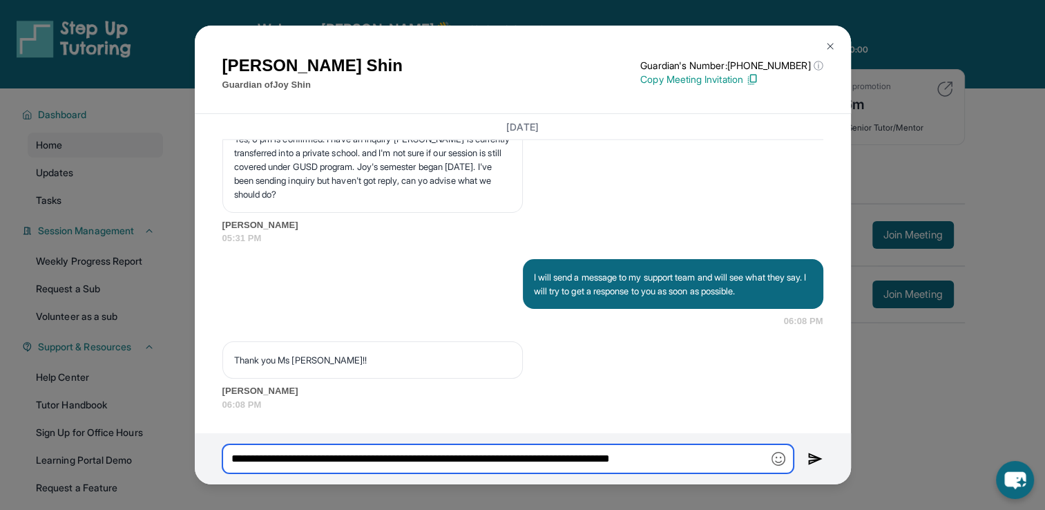
drag, startPoint x: 375, startPoint y: 460, endPoint x: 341, endPoint y: 459, distance: 34.6
click at [341, 459] on input "**********" at bounding box center [507, 458] width 571 height 29
type input "**********"
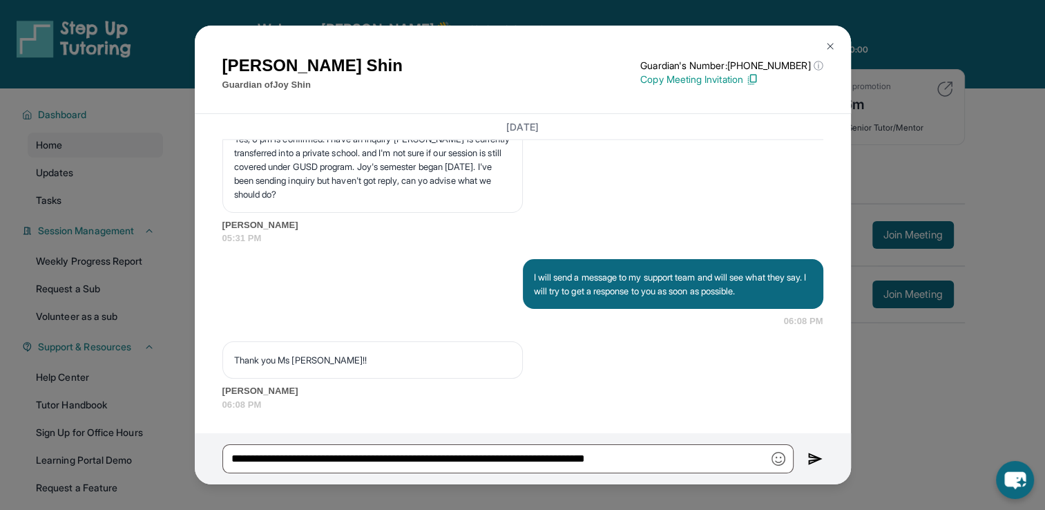
click at [811, 457] on img at bounding box center [815, 458] width 16 height 17
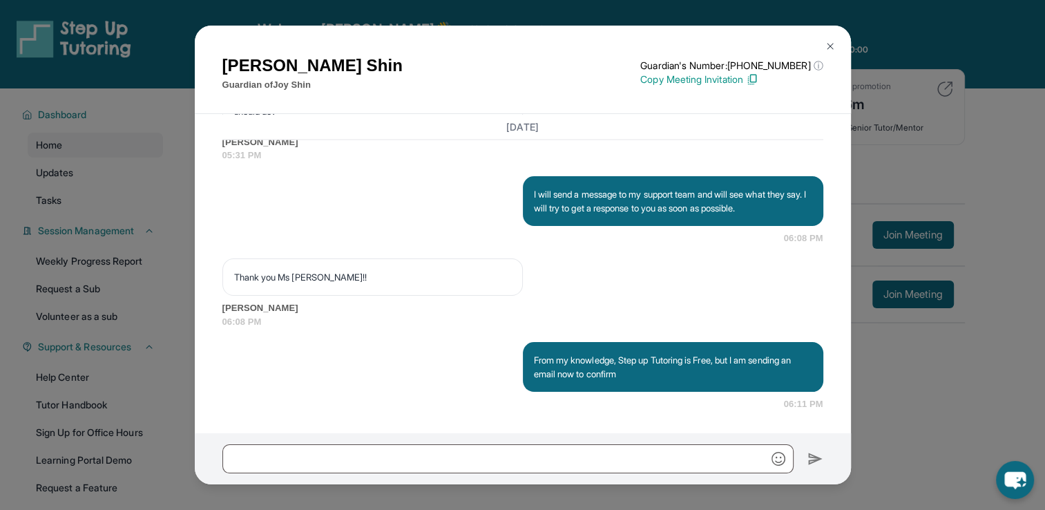
scroll to position [13798, 0]
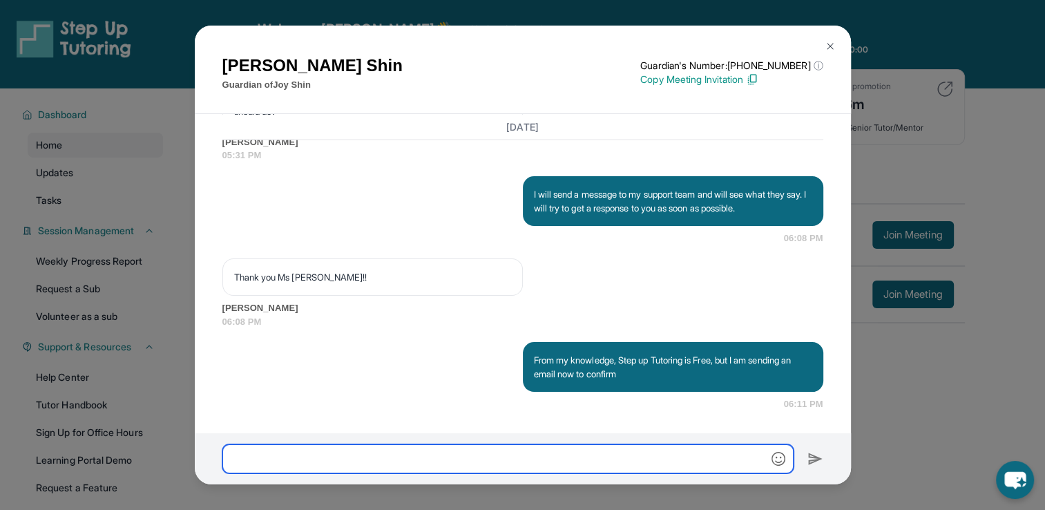
click at [407, 454] on input "text" at bounding box center [507, 458] width 571 height 29
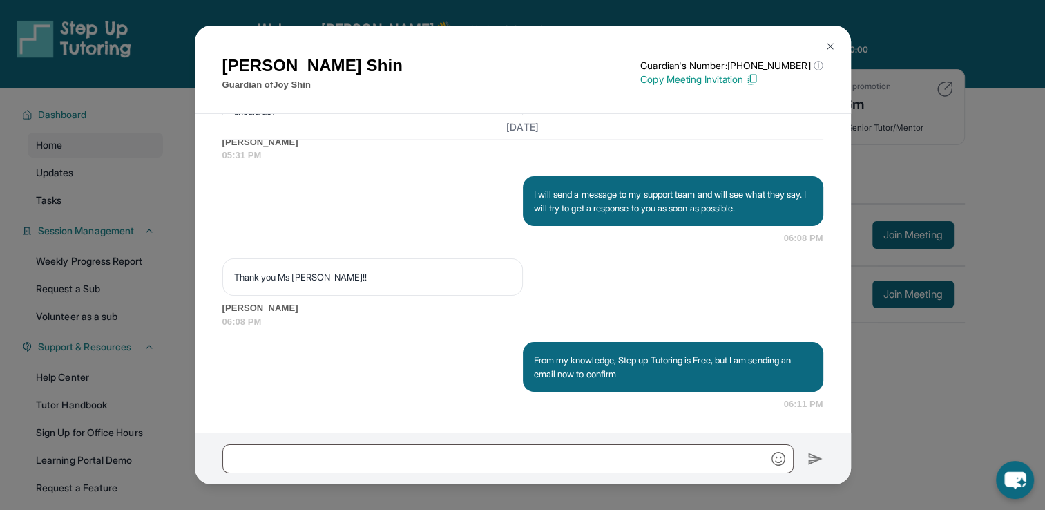
click at [826, 47] on img at bounding box center [830, 46] width 11 height 11
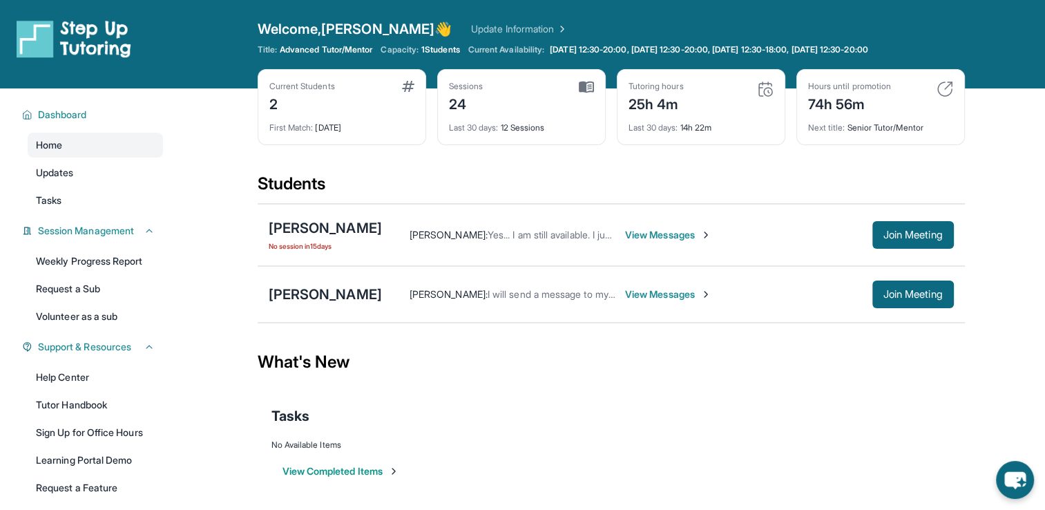
click at [625, 295] on span "View Messages" at bounding box center [668, 294] width 86 height 14
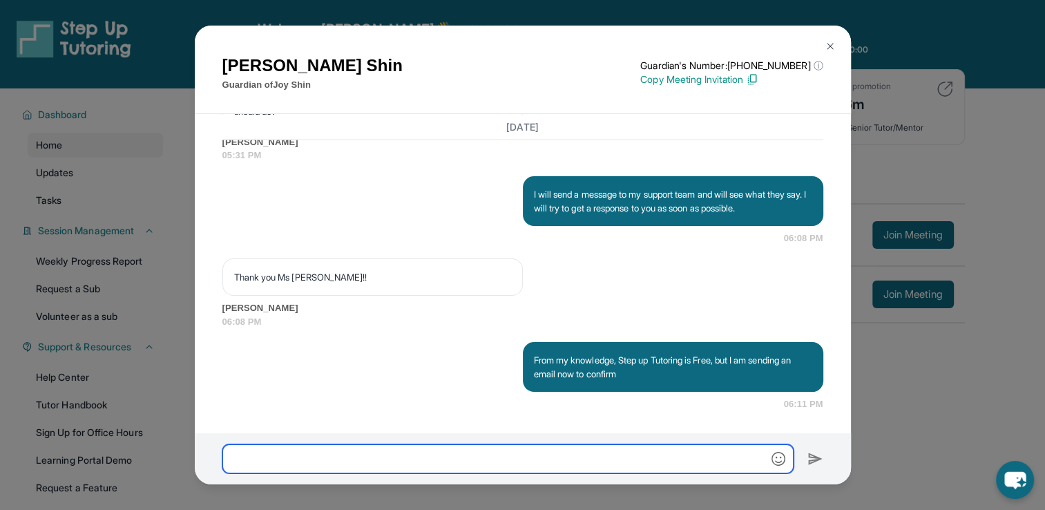
click at [448, 452] on input "text" at bounding box center [507, 458] width 571 height 29
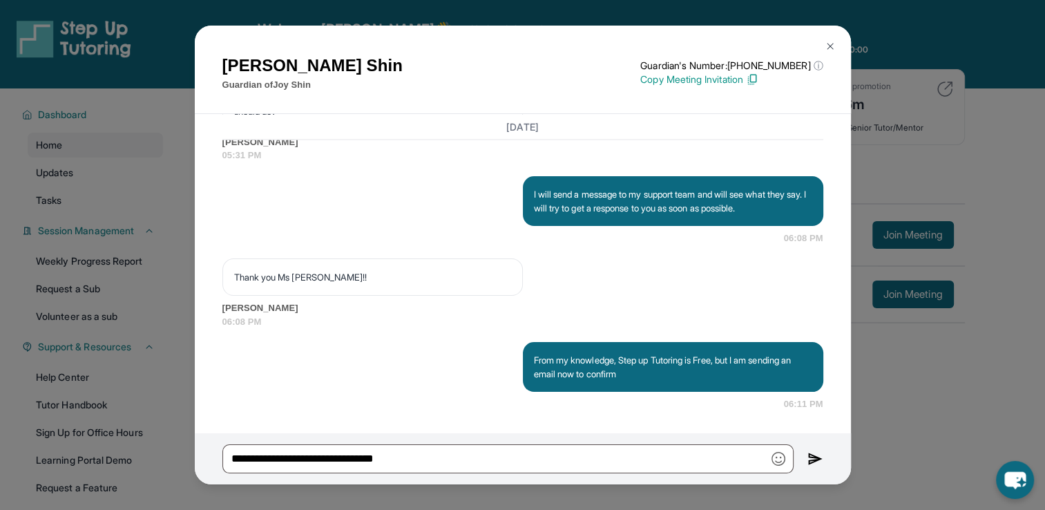
click at [773, 461] on img "button" at bounding box center [779, 459] width 14 height 14
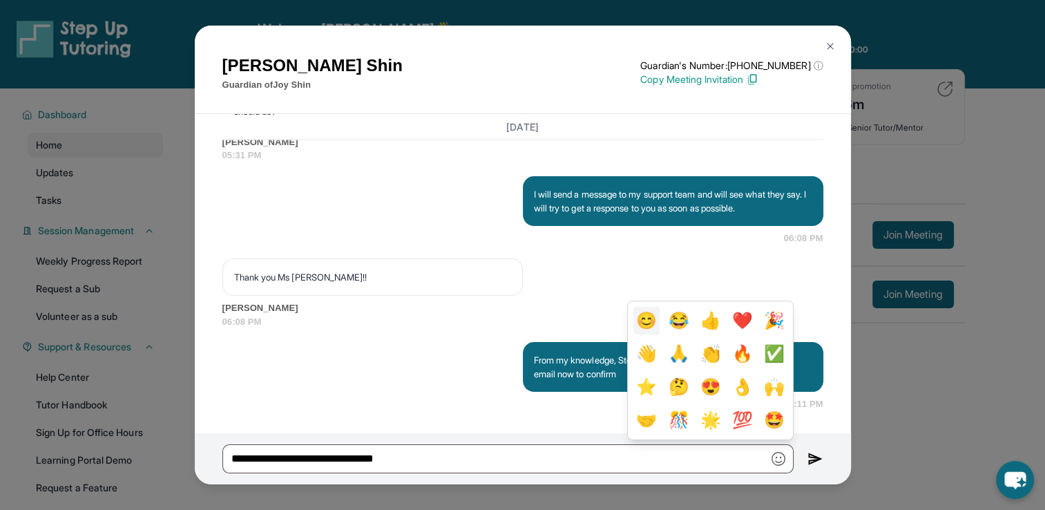
click at [640, 328] on button "😊" at bounding box center [646, 321] width 26 height 28
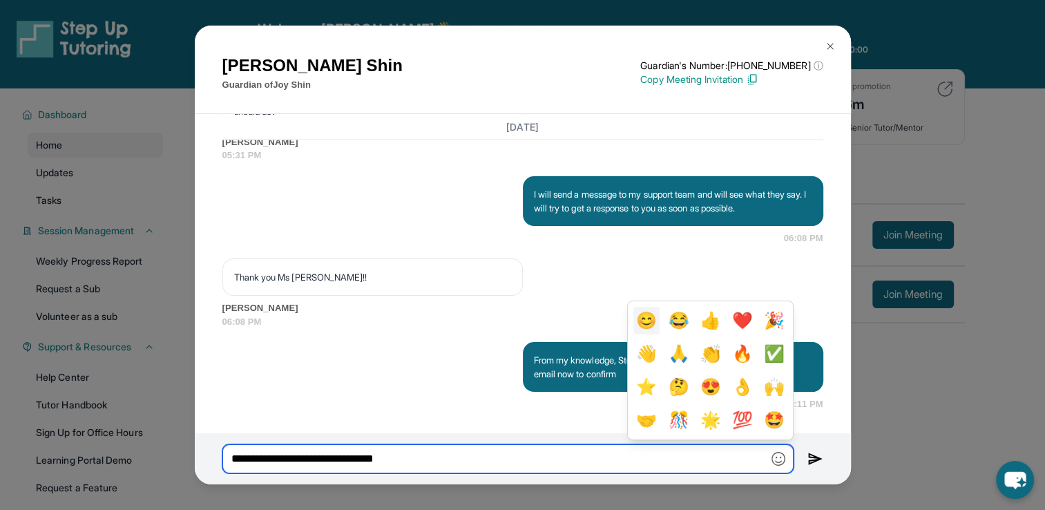
type input "**********"
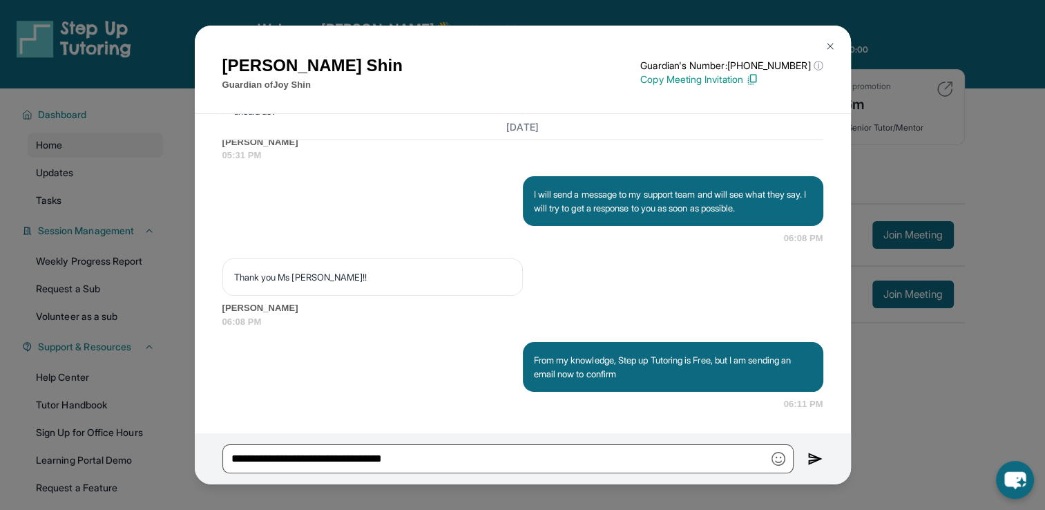
click at [807, 456] on img at bounding box center [815, 458] width 16 height 17
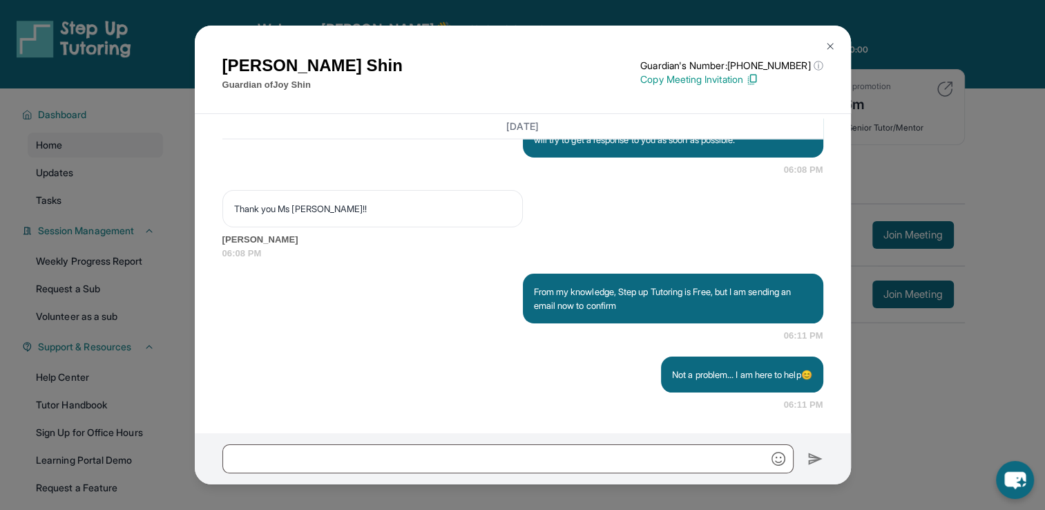
scroll to position [13867, 0]
click at [928, 397] on div "Sean Shin Guardian of Joy Shin Guardian's Number: +16892073817 ⓘ This isn't the…" at bounding box center [522, 255] width 1045 height 510
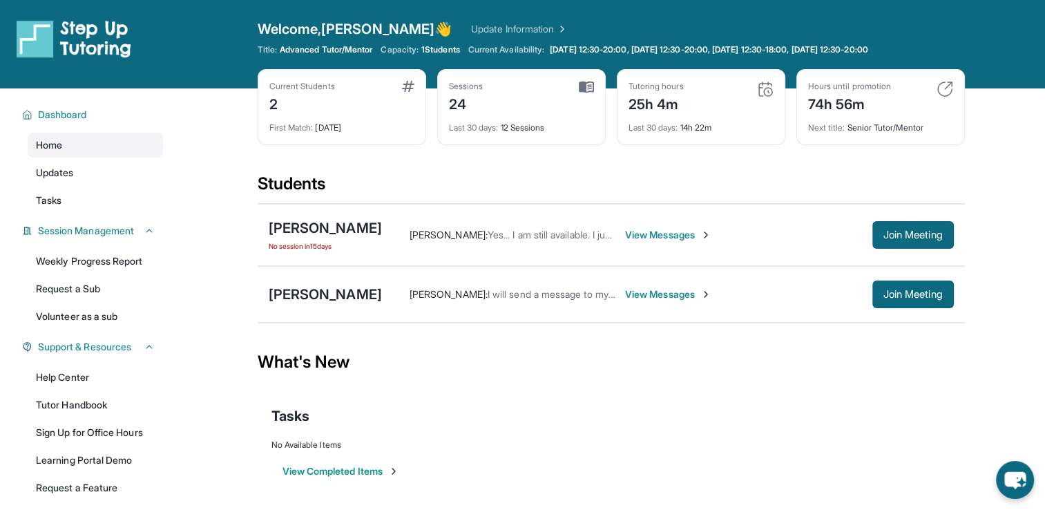
click at [625, 297] on span "View Messages" at bounding box center [668, 294] width 86 height 14
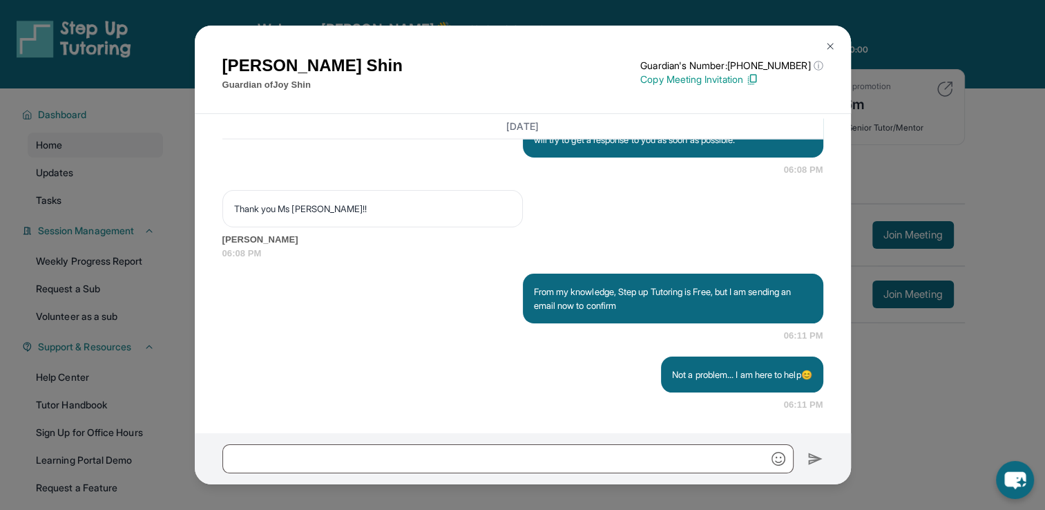
scroll to position [13630, 0]
drag, startPoint x: 341, startPoint y: 227, endPoint x: 395, endPoint y: 253, distance: 59.6
click at [395, 50] on p "Yes, 6 pm is confirmed. I have an inquiry [PERSON_NAME] is currently transferre…" at bounding box center [372, 15] width 277 height 69
copy p "have an inquiry Joy is currently transferred into a private school. and I'm not…"
click at [886, 361] on div "Sean Shin Guardian of Joy Shin Guardian's Number: +16892073817 ⓘ This isn't the…" at bounding box center [522, 255] width 1045 height 510
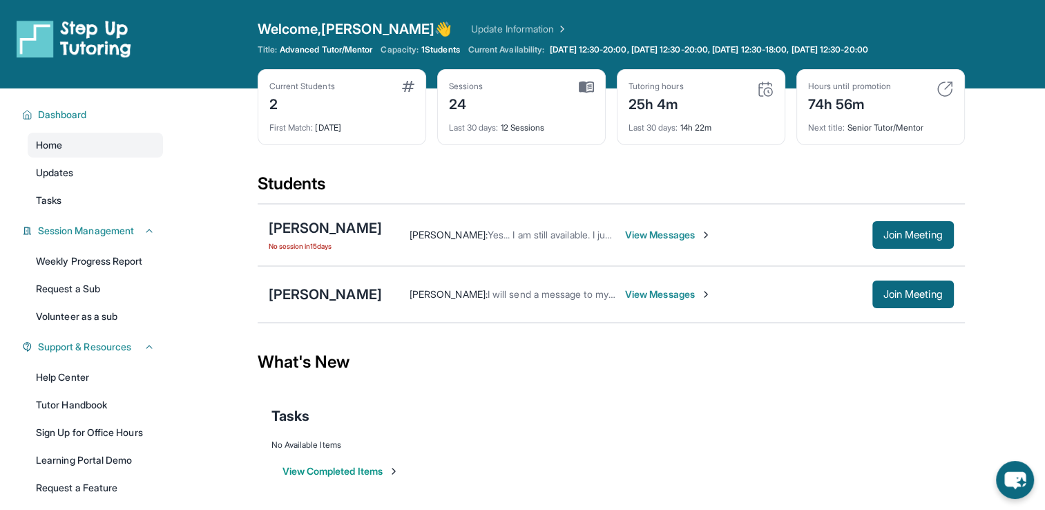
click at [625, 291] on span "View Messages" at bounding box center [668, 294] width 86 height 14
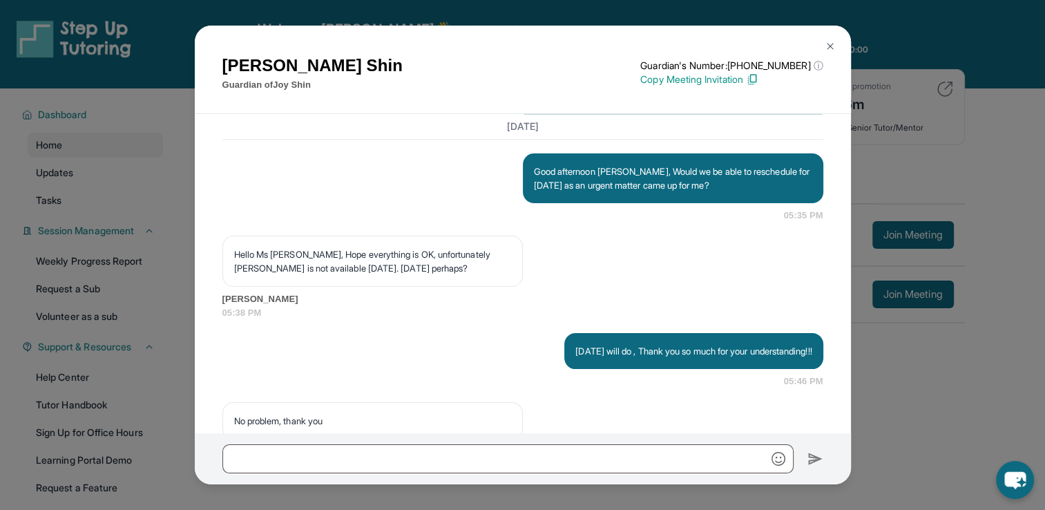
scroll to position [13867, 0]
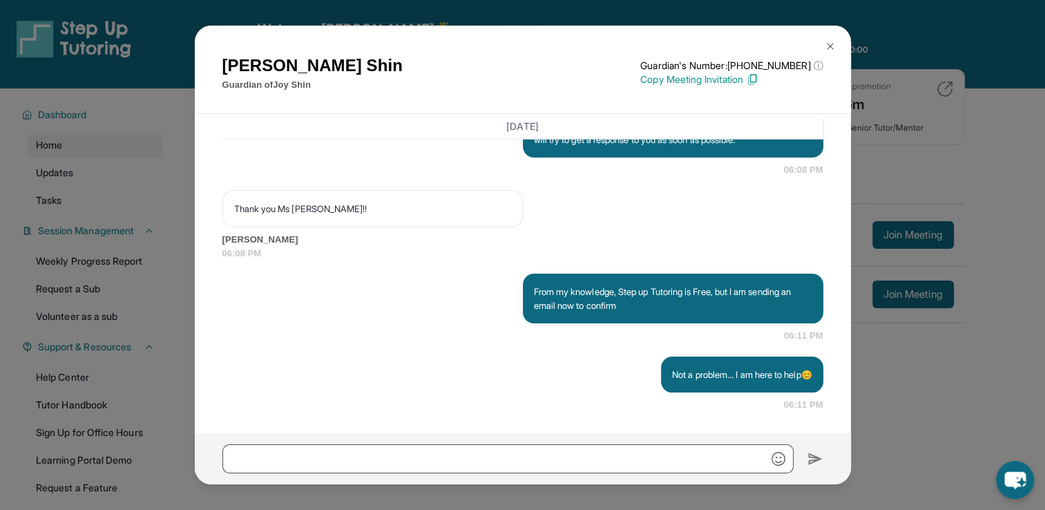
click at [825, 46] on img at bounding box center [830, 46] width 11 height 11
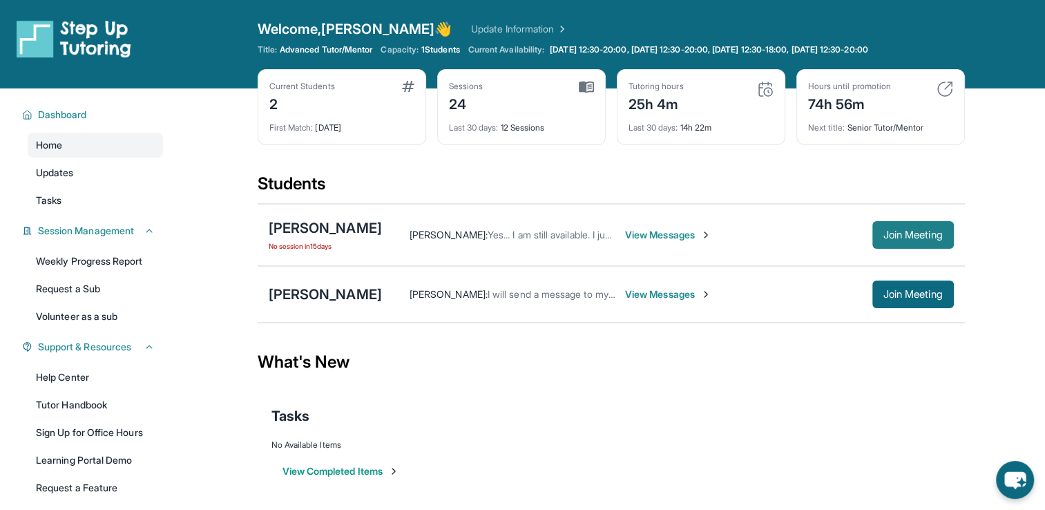
click at [911, 238] on span "Join Meeting" at bounding box center [912, 235] width 59 height 8
click at [644, 225] on div "Isabella Ramcharitar : Yes... I am still available. I just need 10 minutes. Vie…" at bounding box center [668, 235] width 572 height 28
click at [644, 231] on span "View Messages" at bounding box center [668, 235] width 86 height 14
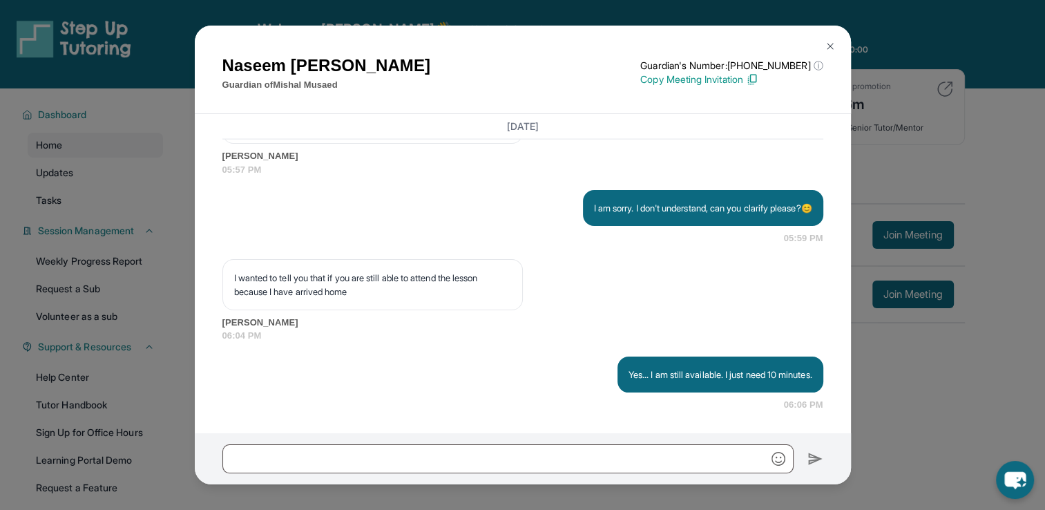
scroll to position [14307, 0]
click at [832, 50] on img at bounding box center [830, 46] width 11 height 11
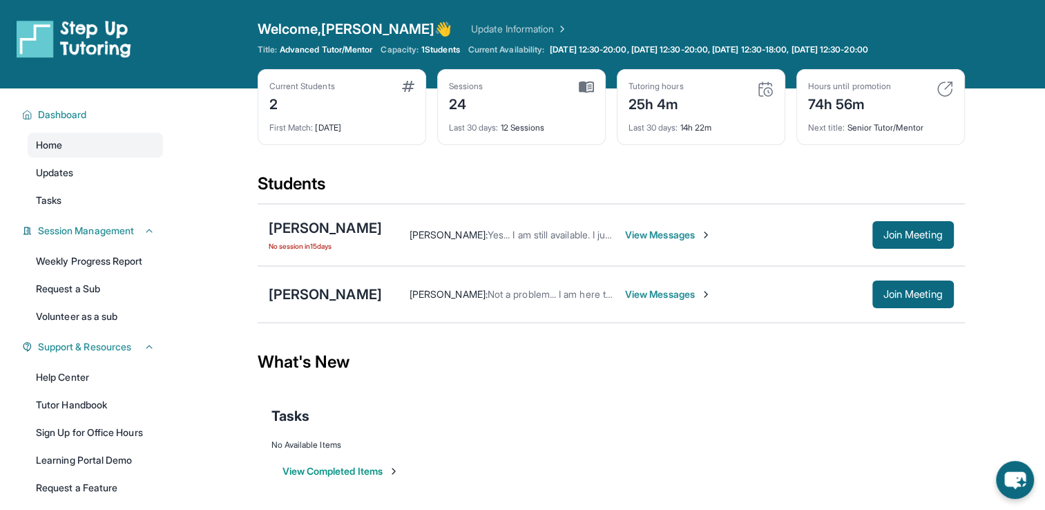
click at [625, 294] on span "View Messages" at bounding box center [668, 294] width 86 height 14
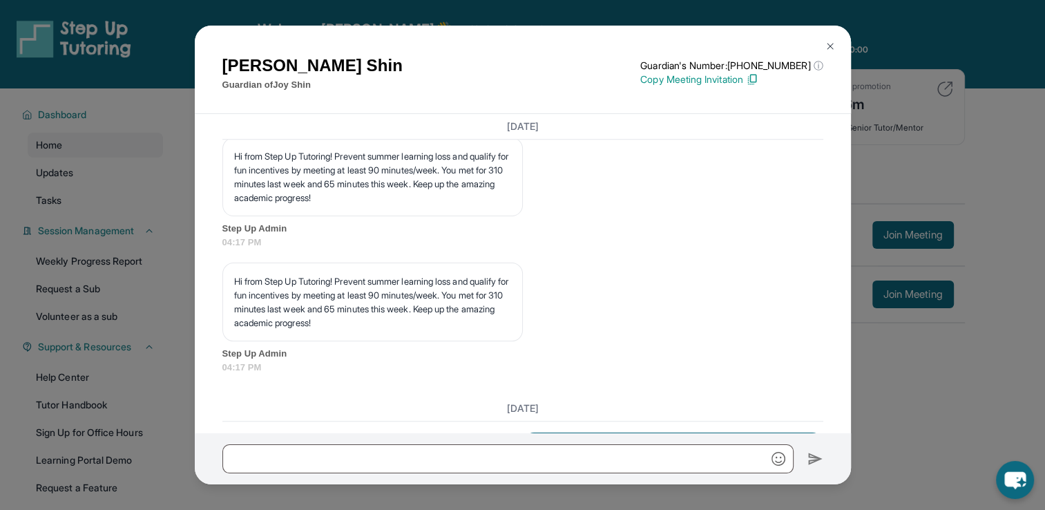
scroll to position [13867, 0]
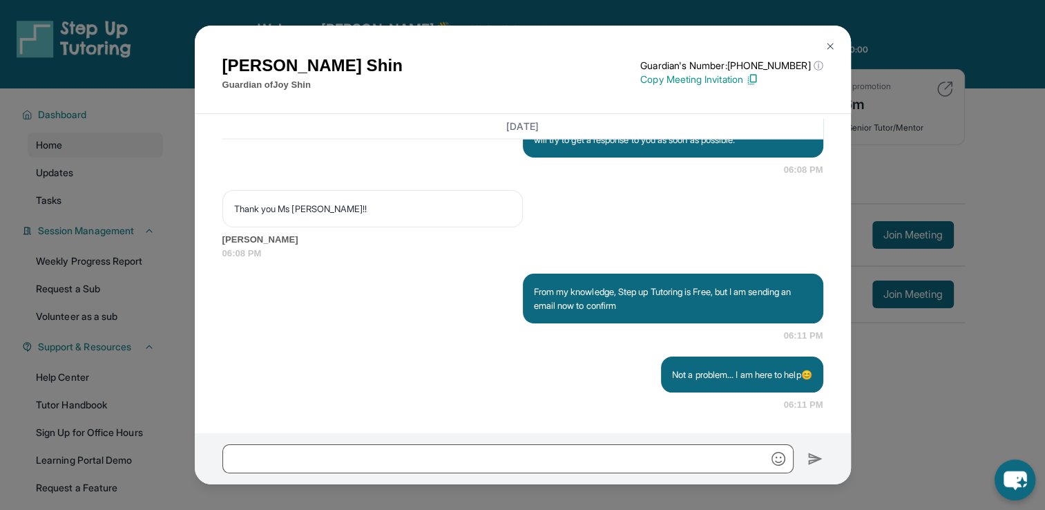
click at [1017, 488] on icon "chat-button" at bounding box center [1015, 479] width 41 height 41
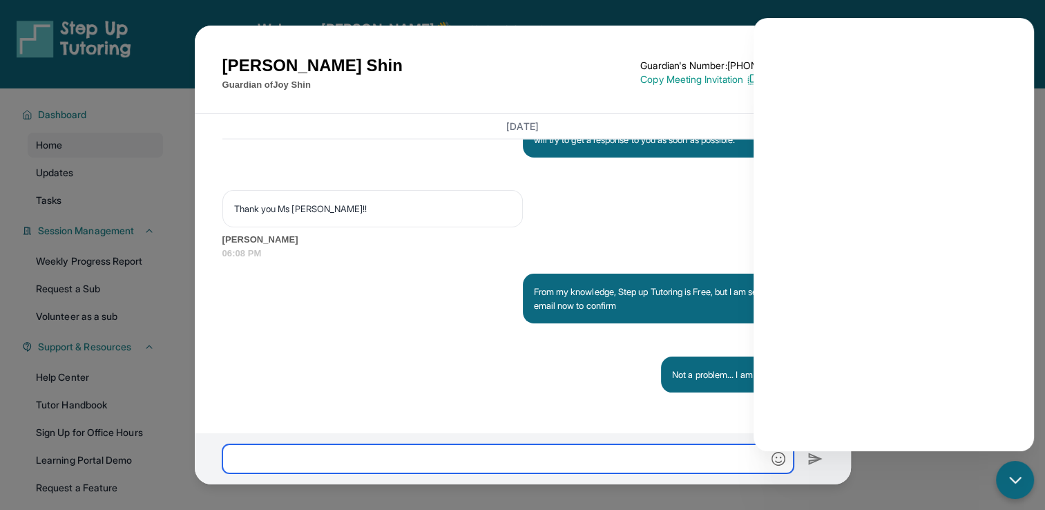
click at [560, 466] on input "text" at bounding box center [507, 458] width 571 height 29
click at [667, 462] on input "text" at bounding box center [507, 458] width 571 height 29
type input "**********"
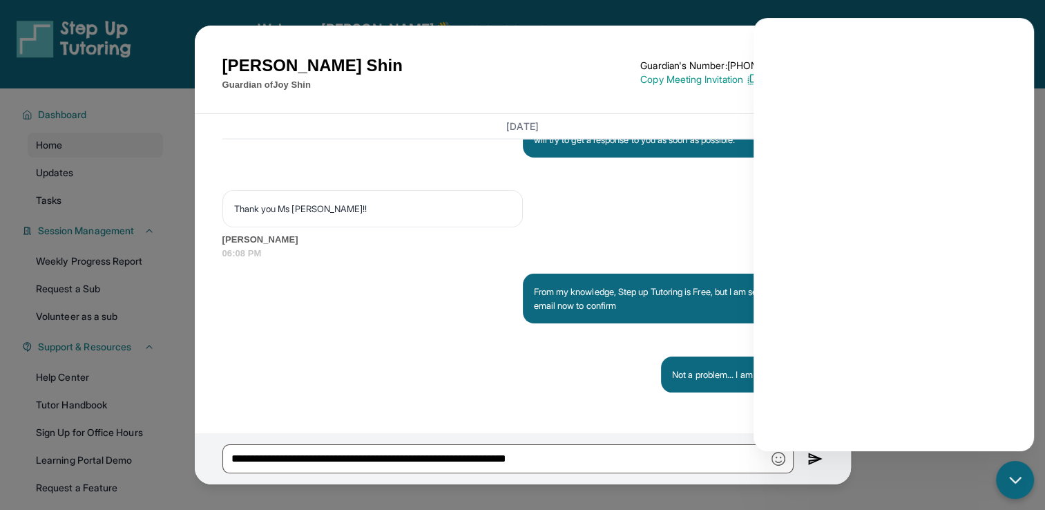
click at [812, 463] on img at bounding box center [815, 458] width 16 height 17
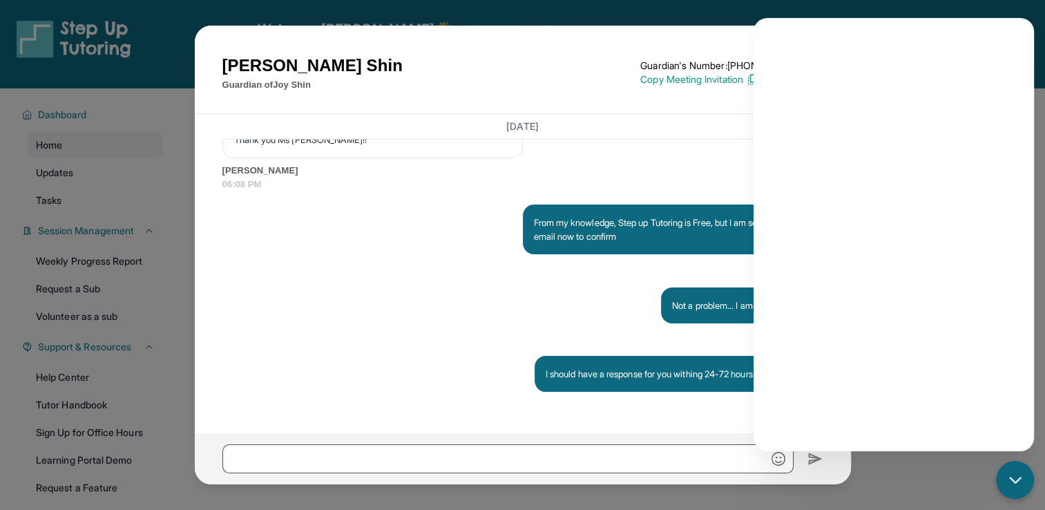
scroll to position [88, 0]
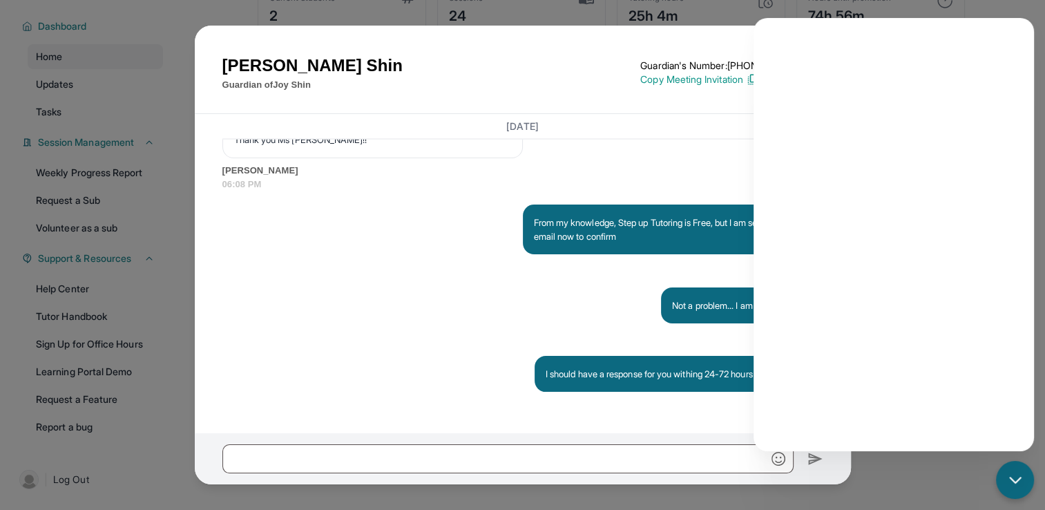
click at [540, 271] on div "Today Good afternoon Sean, I’m writing to confirm our tutoring session schedule…" at bounding box center [522, 89] width 601 height 644
click at [1004, 471] on div "chat-button" at bounding box center [1015, 479] width 41 height 41
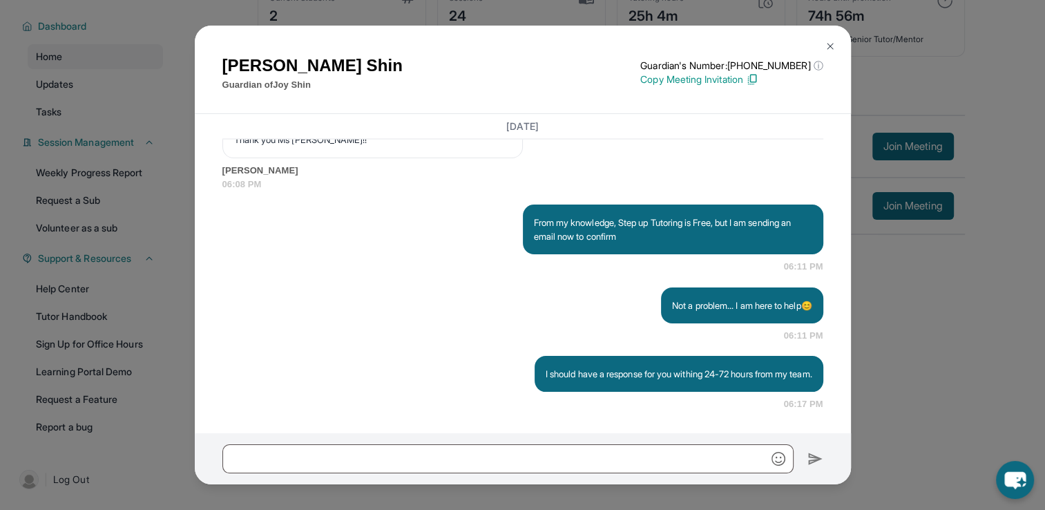
scroll to position [13949, 0]
click at [830, 46] on img at bounding box center [830, 46] width 11 height 11
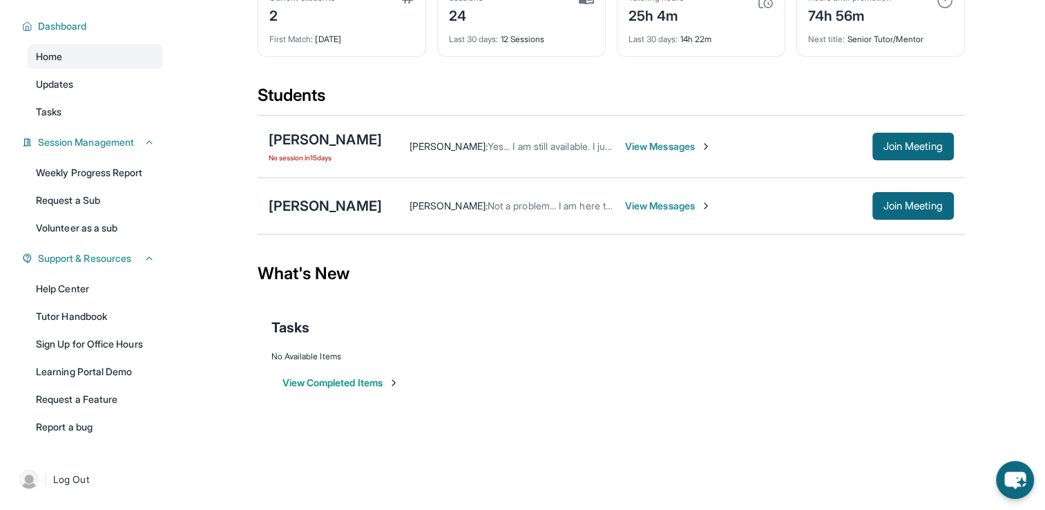
click at [637, 146] on span "View Messages" at bounding box center [668, 147] width 86 height 14
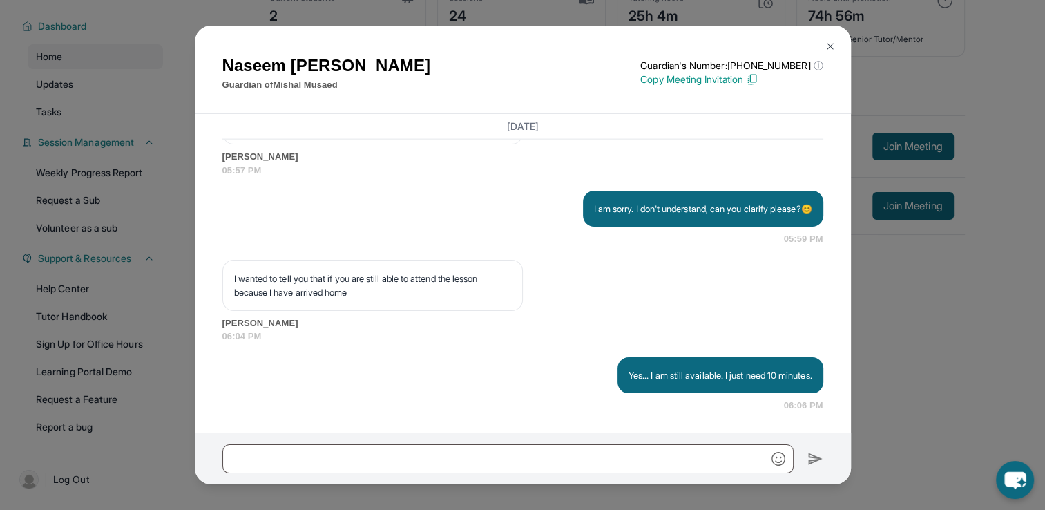
scroll to position [14307, 0]
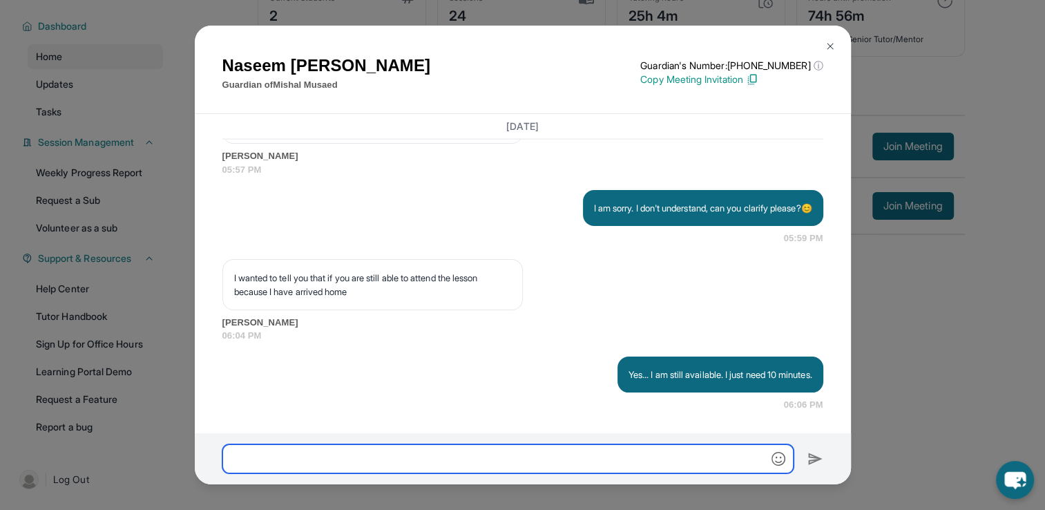
click at [601, 464] on input "text" at bounding box center [507, 458] width 571 height 29
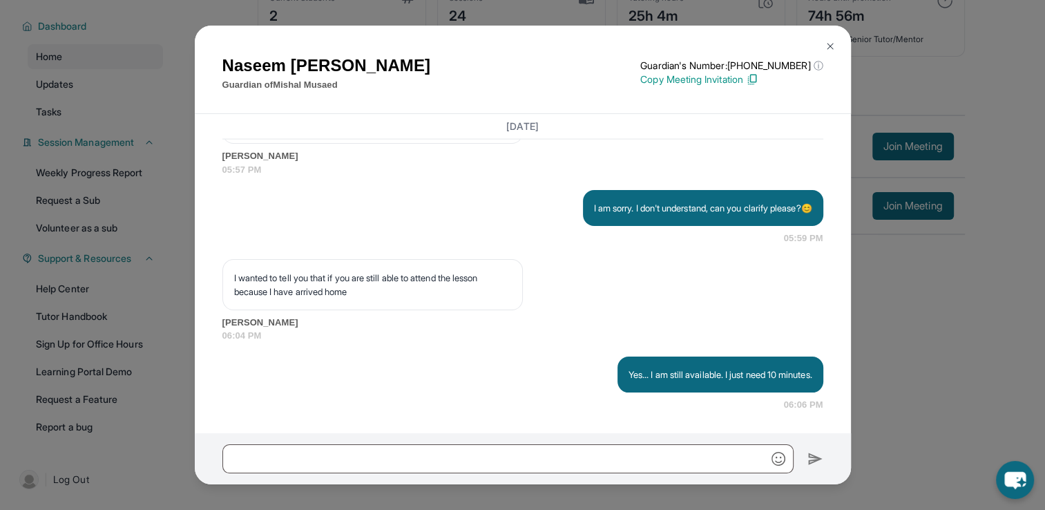
click at [830, 44] on img at bounding box center [830, 46] width 11 height 11
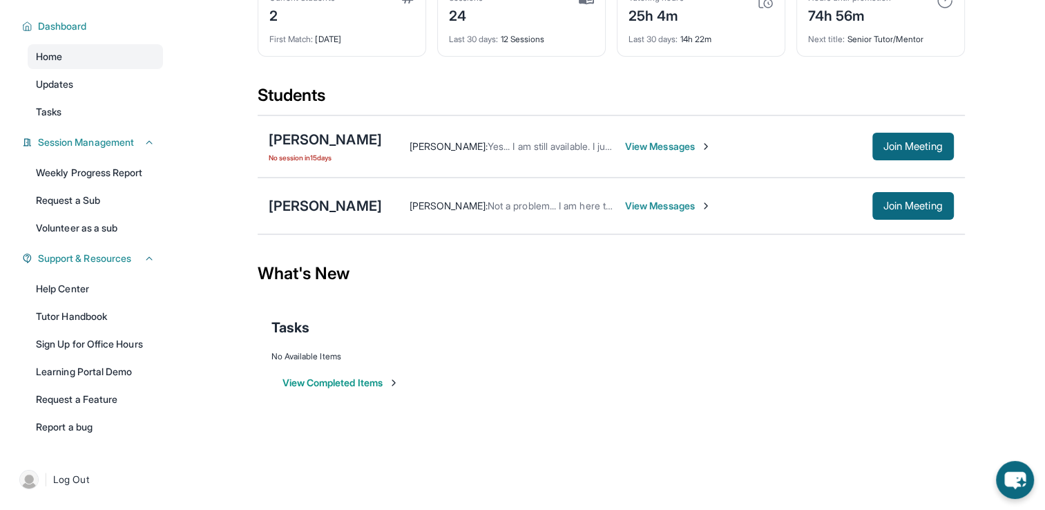
click at [625, 206] on span "View Messages" at bounding box center [668, 206] width 86 height 14
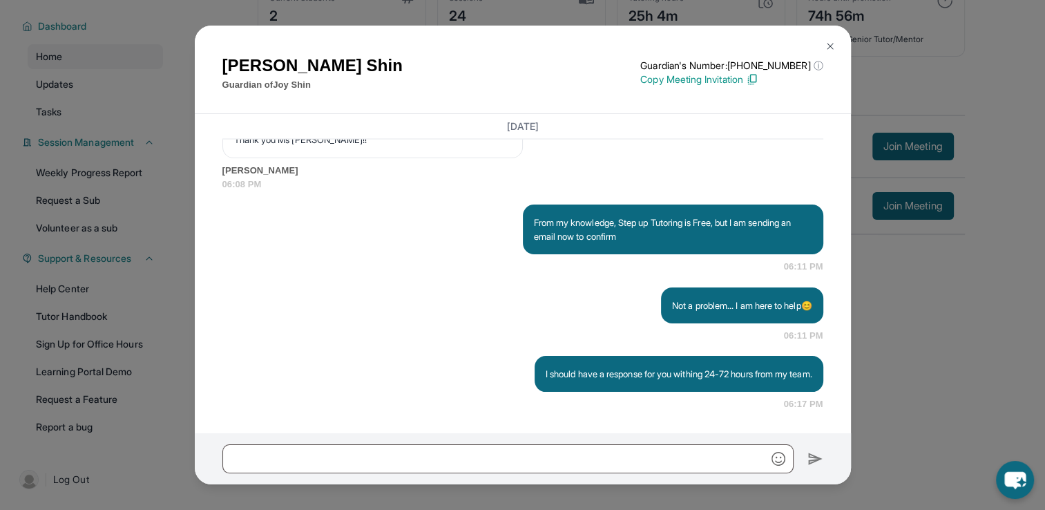
scroll to position [13949, 0]
click at [830, 46] on img at bounding box center [830, 46] width 11 height 11
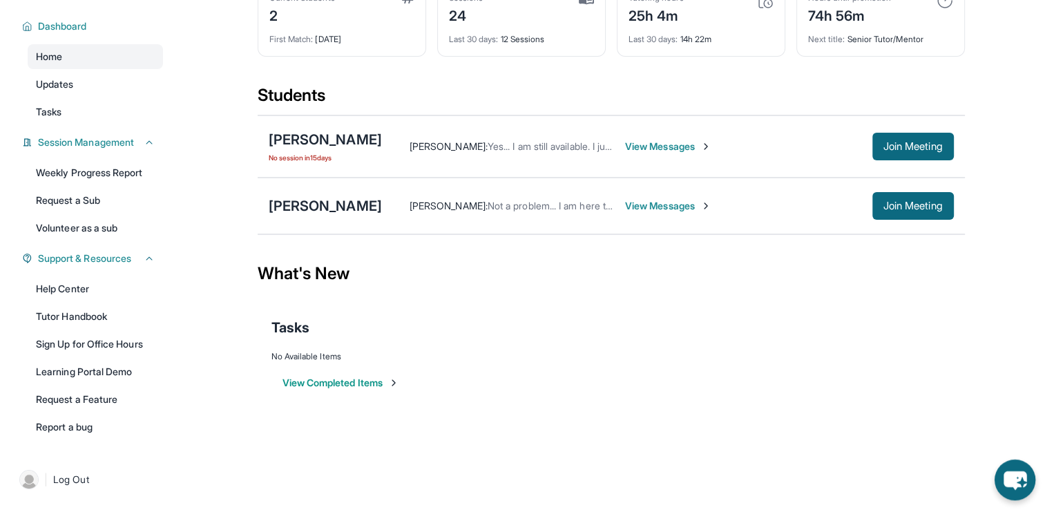
click at [1020, 483] on icon "chat-button" at bounding box center [1015, 479] width 41 height 41
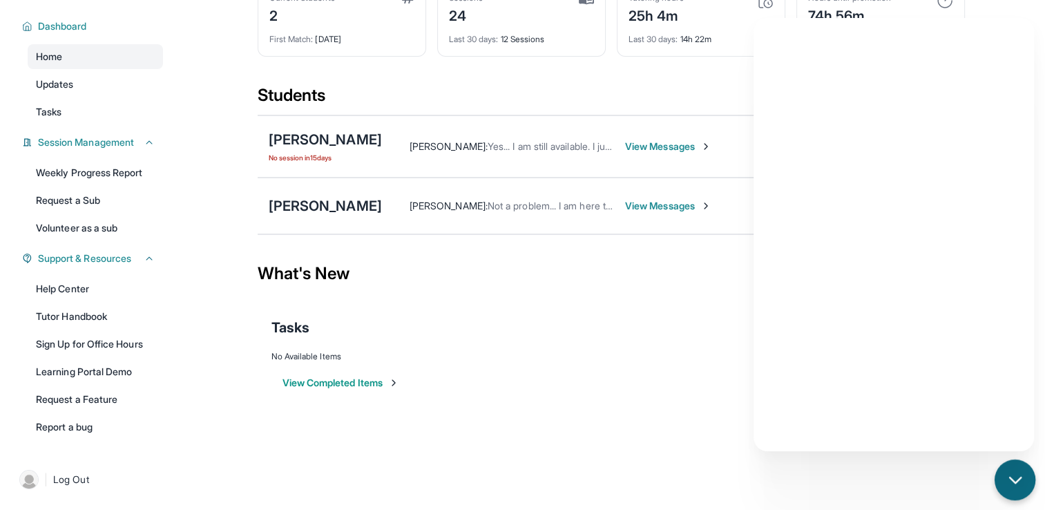
click at [1020, 468] on div "chat-button" at bounding box center [1015, 479] width 41 height 41
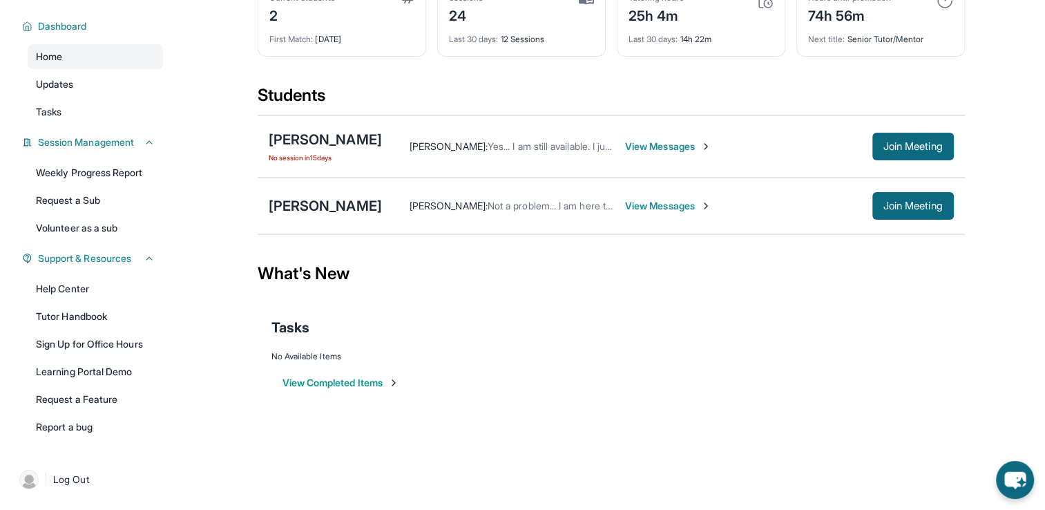
click at [682, 149] on span "View Messages" at bounding box center [668, 147] width 86 height 14
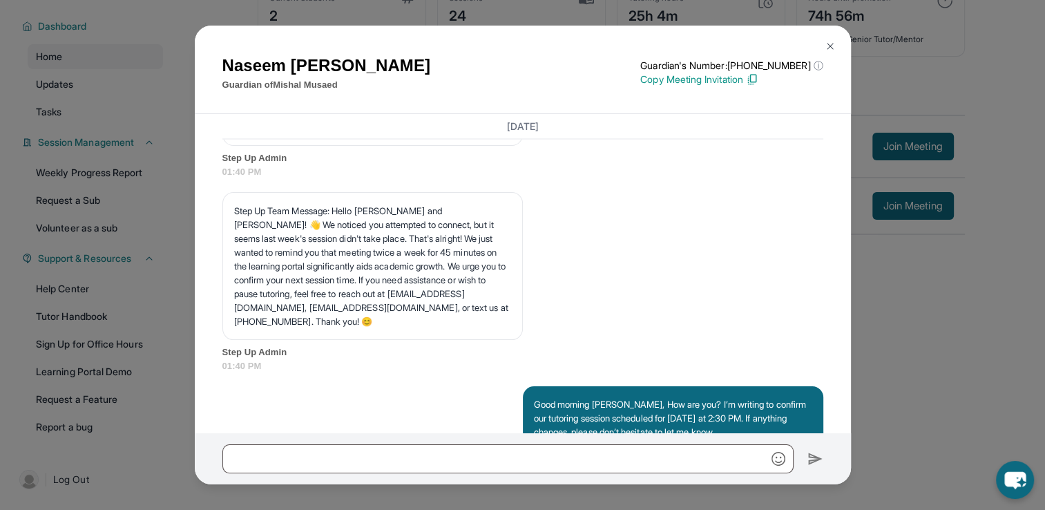
scroll to position [14307, 0]
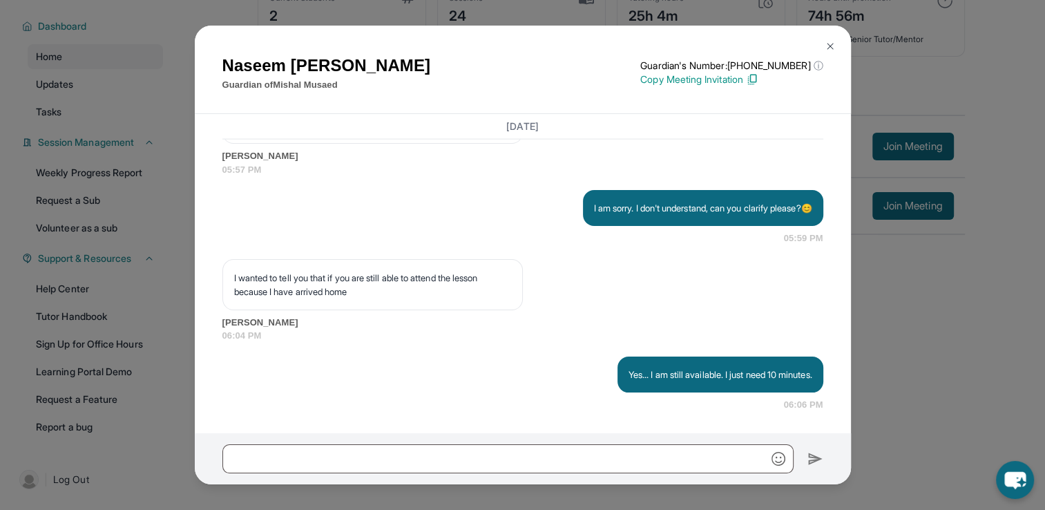
click at [828, 49] on img at bounding box center [830, 46] width 11 height 11
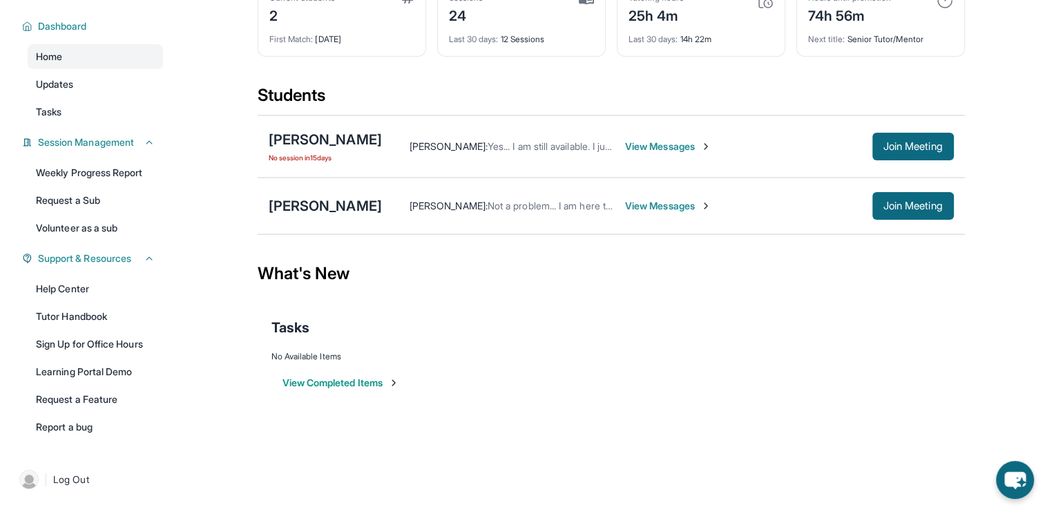
click at [639, 148] on span "View Messages" at bounding box center [668, 147] width 86 height 14
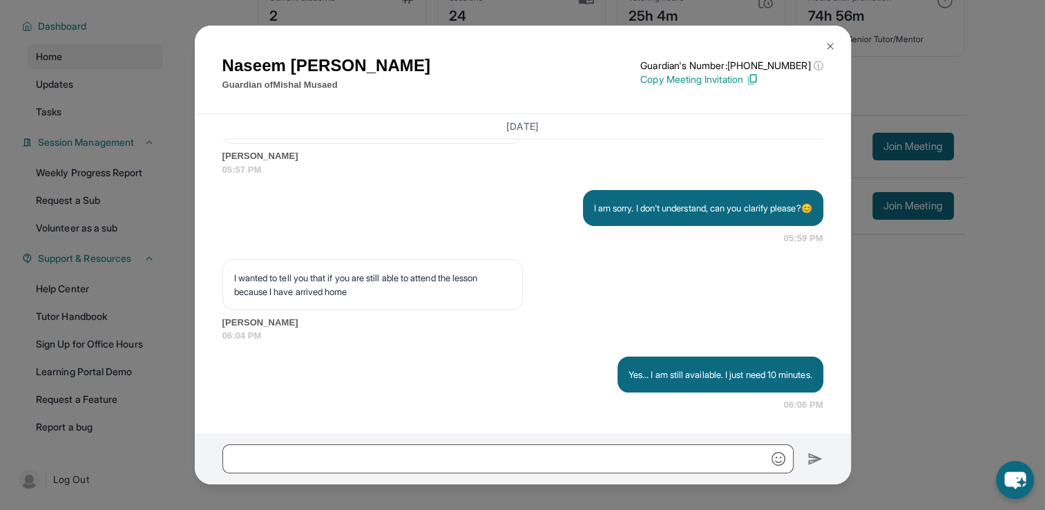
click at [830, 46] on img at bounding box center [830, 46] width 11 height 11
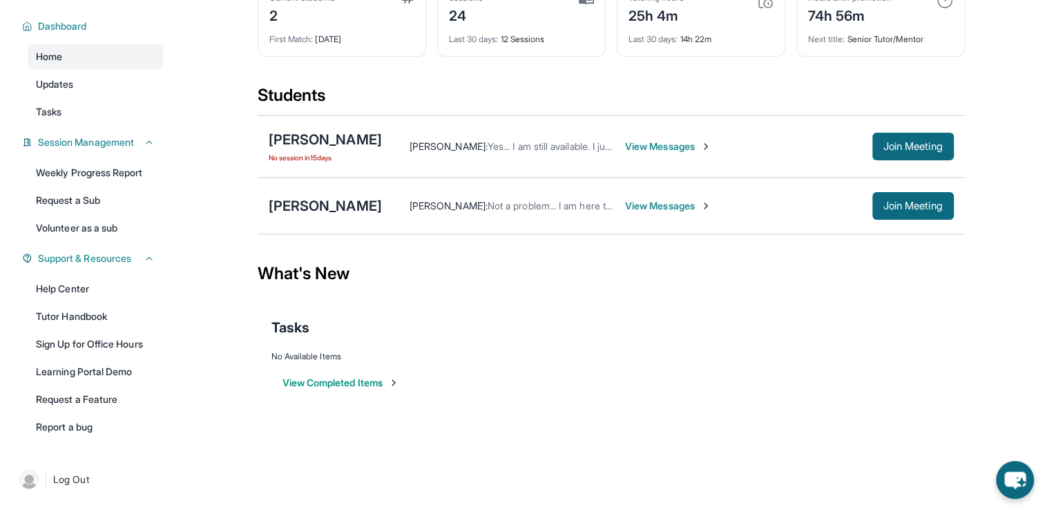
click at [640, 144] on span "View Messages" at bounding box center [668, 147] width 86 height 14
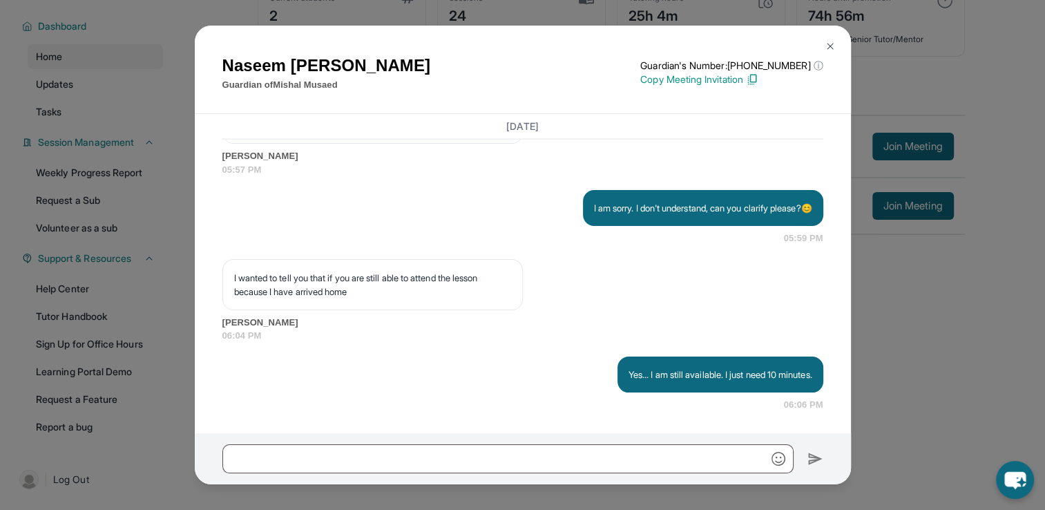
click at [825, 45] on img at bounding box center [830, 46] width 11 height 11
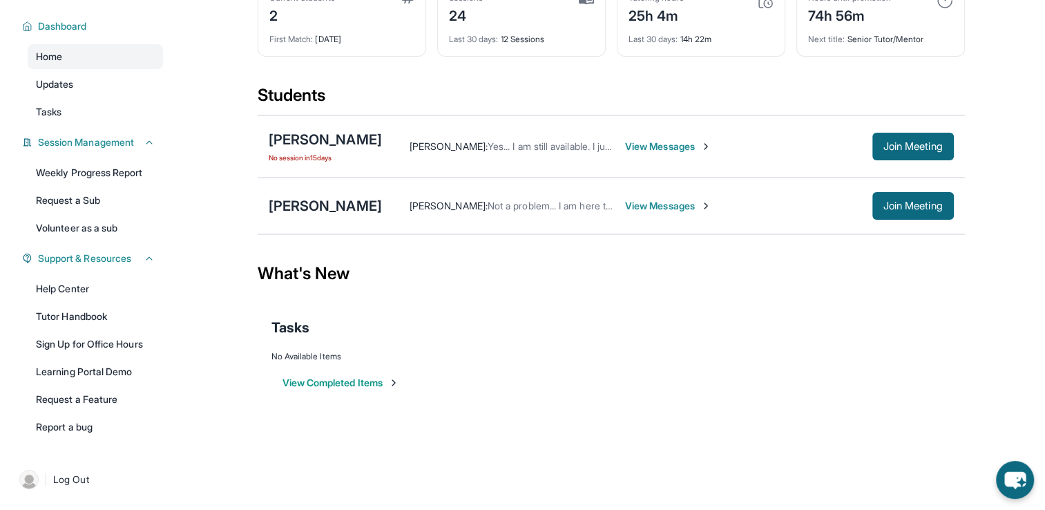
click at [654, 151] on span "View Messages" at bounding box center [668, 147] width 86 height 14
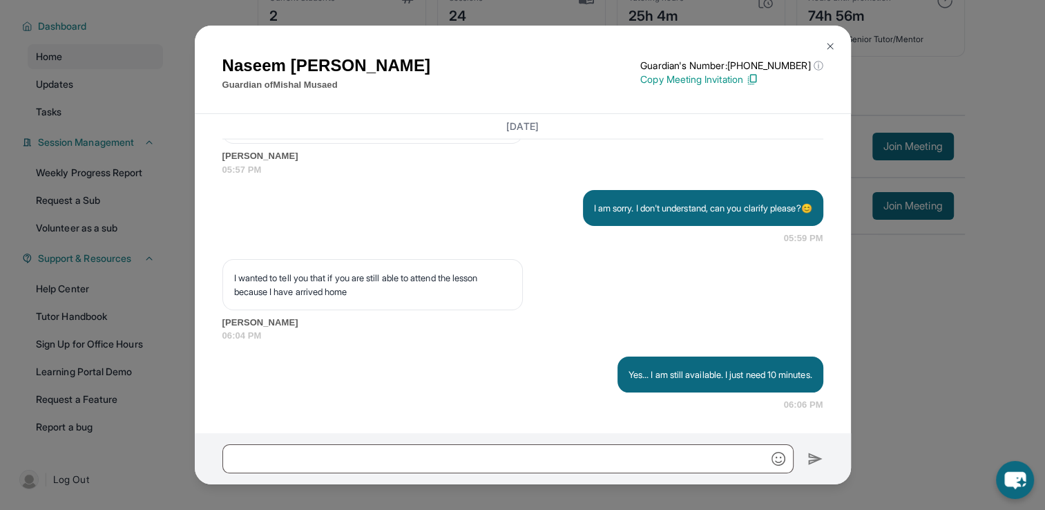
click at [829, 42] on img at bounding box center [830, 46] width 11 height 11
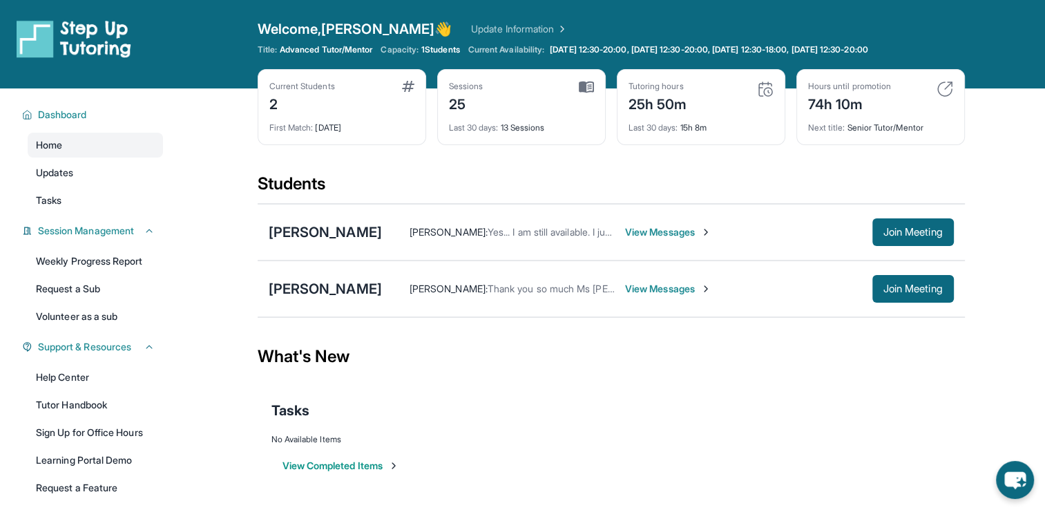
click at [629, 283] on span "View Messages" at bounding box center [668, 289] width 86 height 14
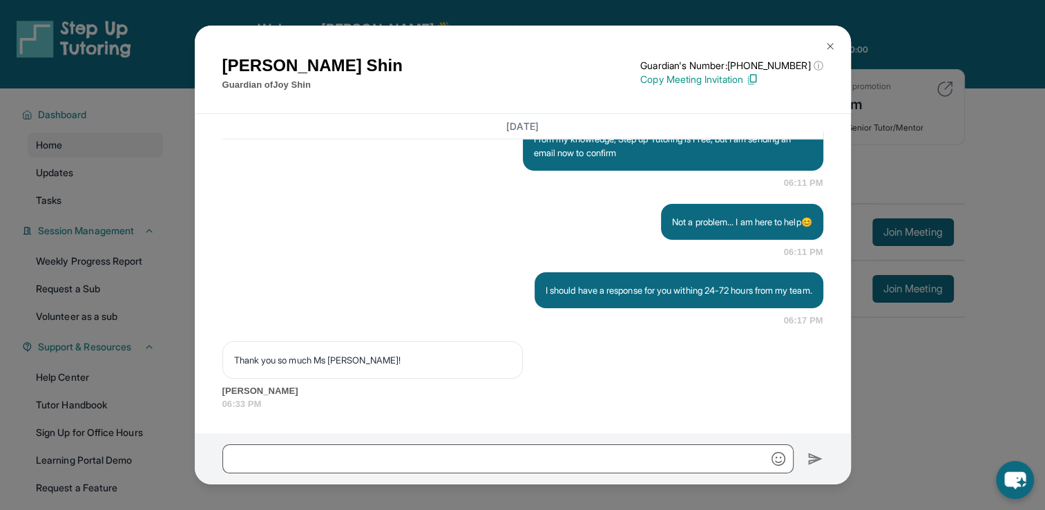
scroll to position [13882, 0]
click at [825, 41] on img at bounding box center [830, 46] width 11 height 11
